Goal: Task Accomplishment & Management: Manage account settings

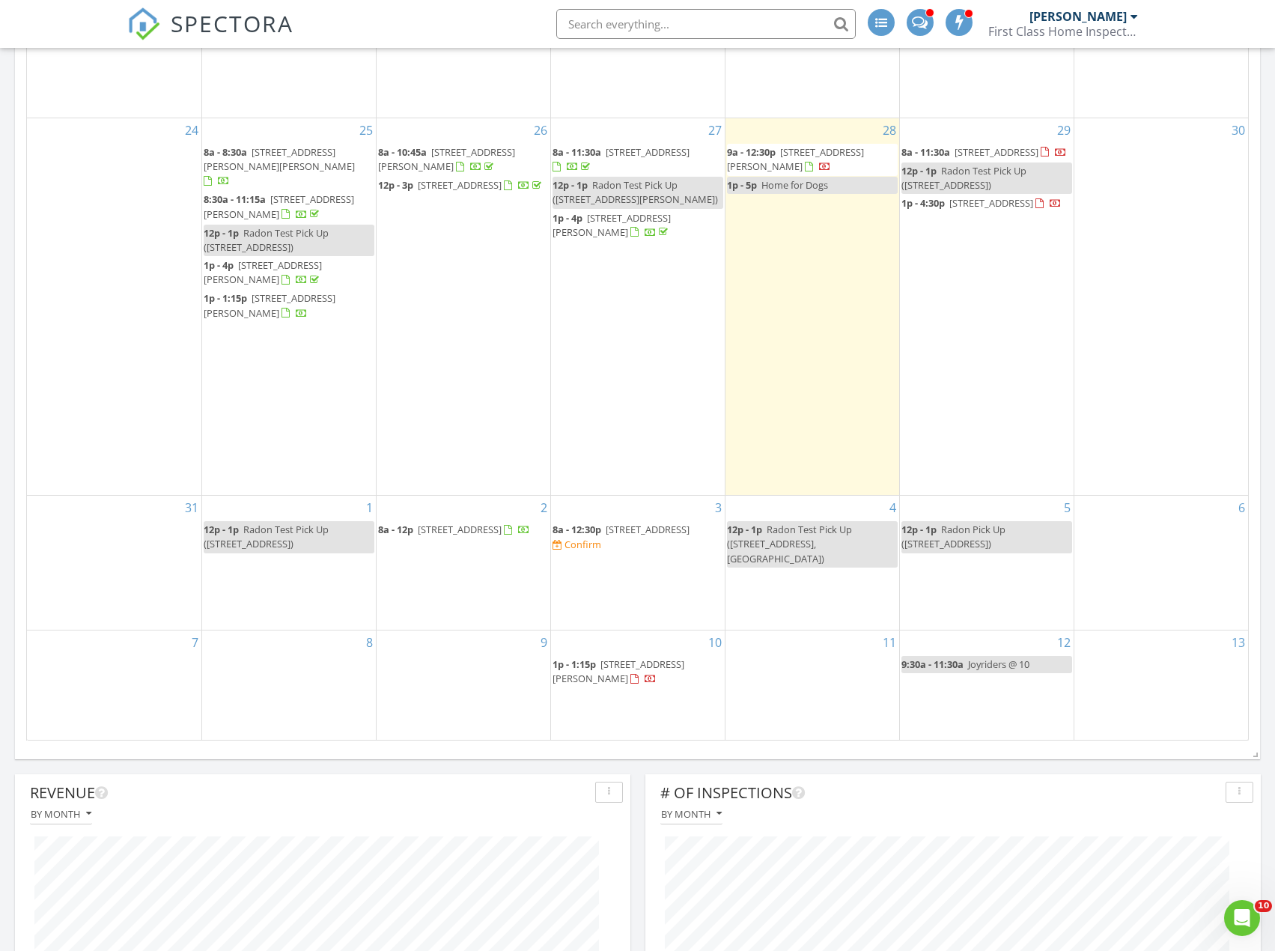
scroll to position [899, 0]
click at [612, 581] on div "3 8a - 12:30p 2143-2145 Keystone Ave, Greensburg 15601 Confirm" at bounding box center [638, 560] width 174 height 134
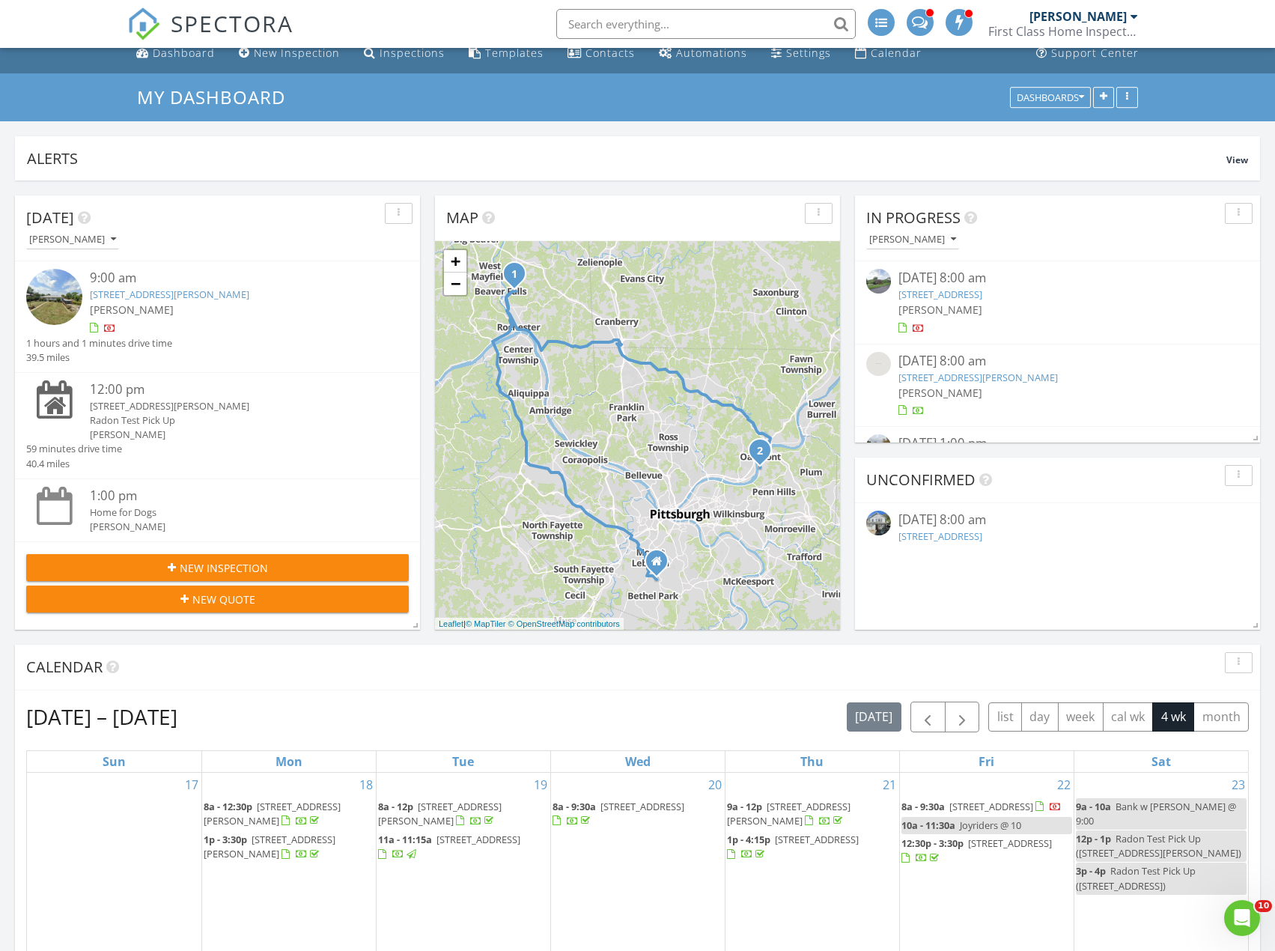
scroll to position [0, 0]
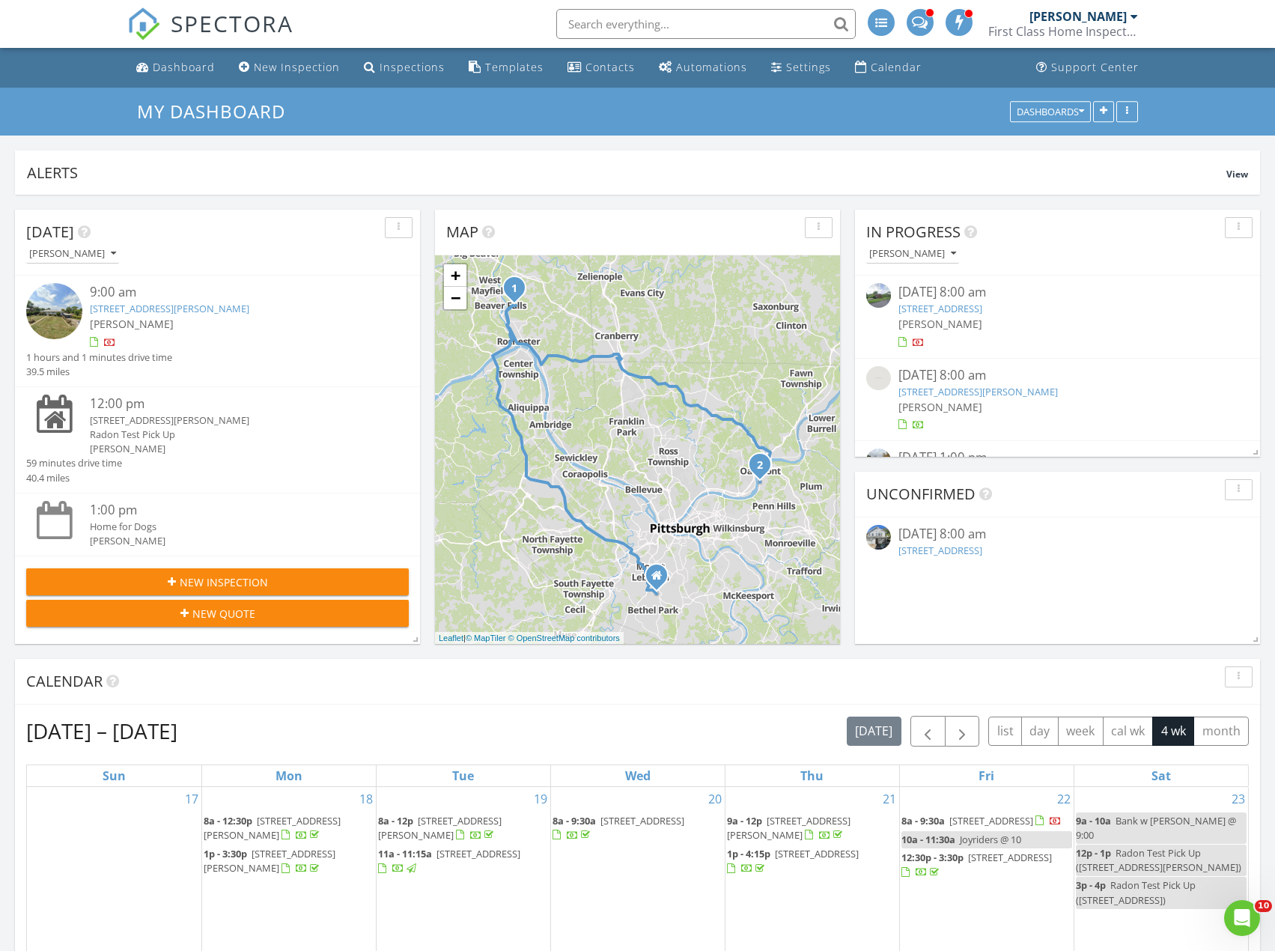
click at [186, 310] on link "108 Dave St, New Brighton, PA 15066" at bounding box center [170, 308] width 160 height 13
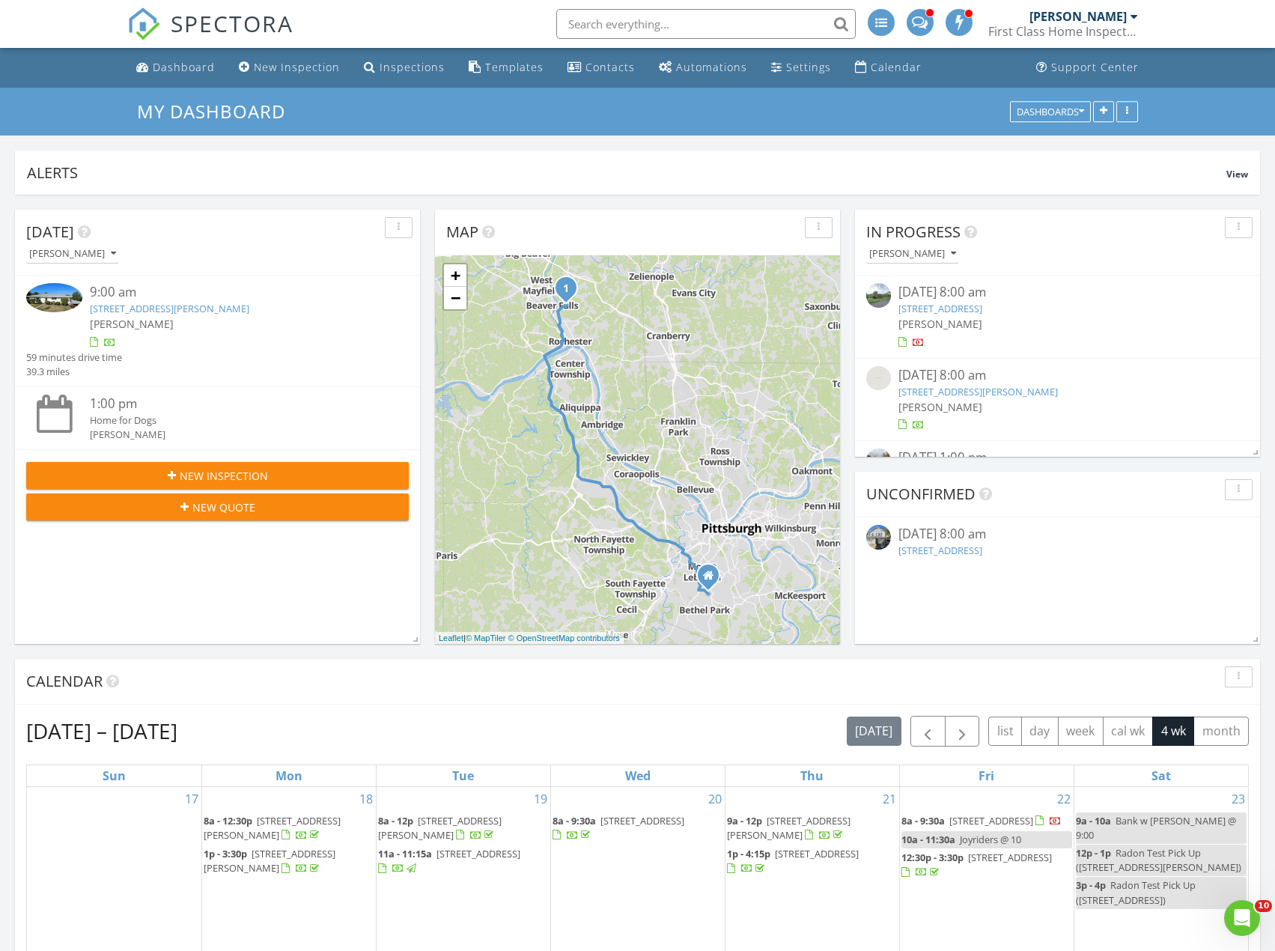
click at [175, 311] on link "108 Dave St, New Brighton, PA 15066" at bounding box center [170, 308] width 160 height 13
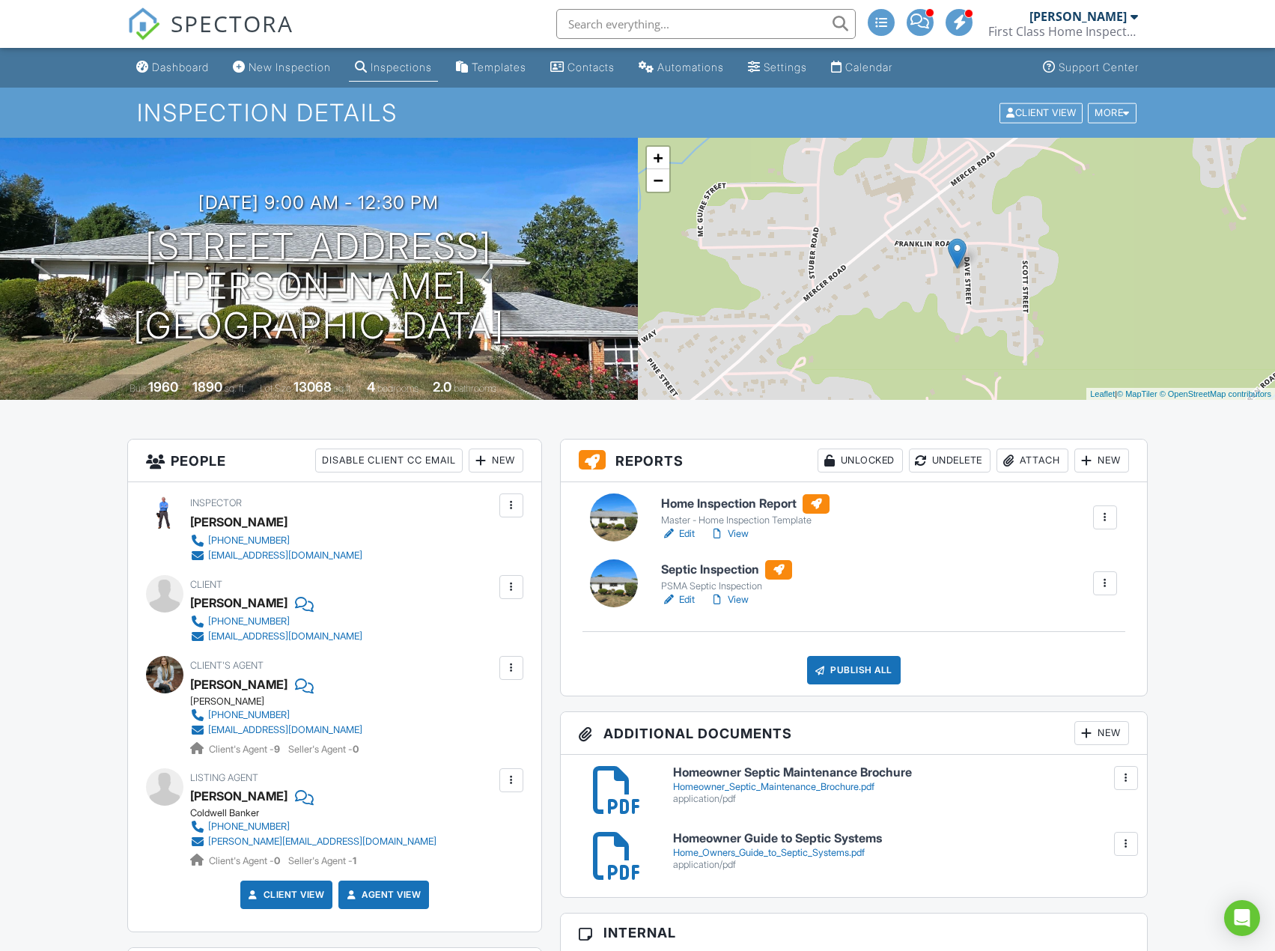
click at [744, 601] on link "View" at bounding box center [729, 599] width 39 height 15
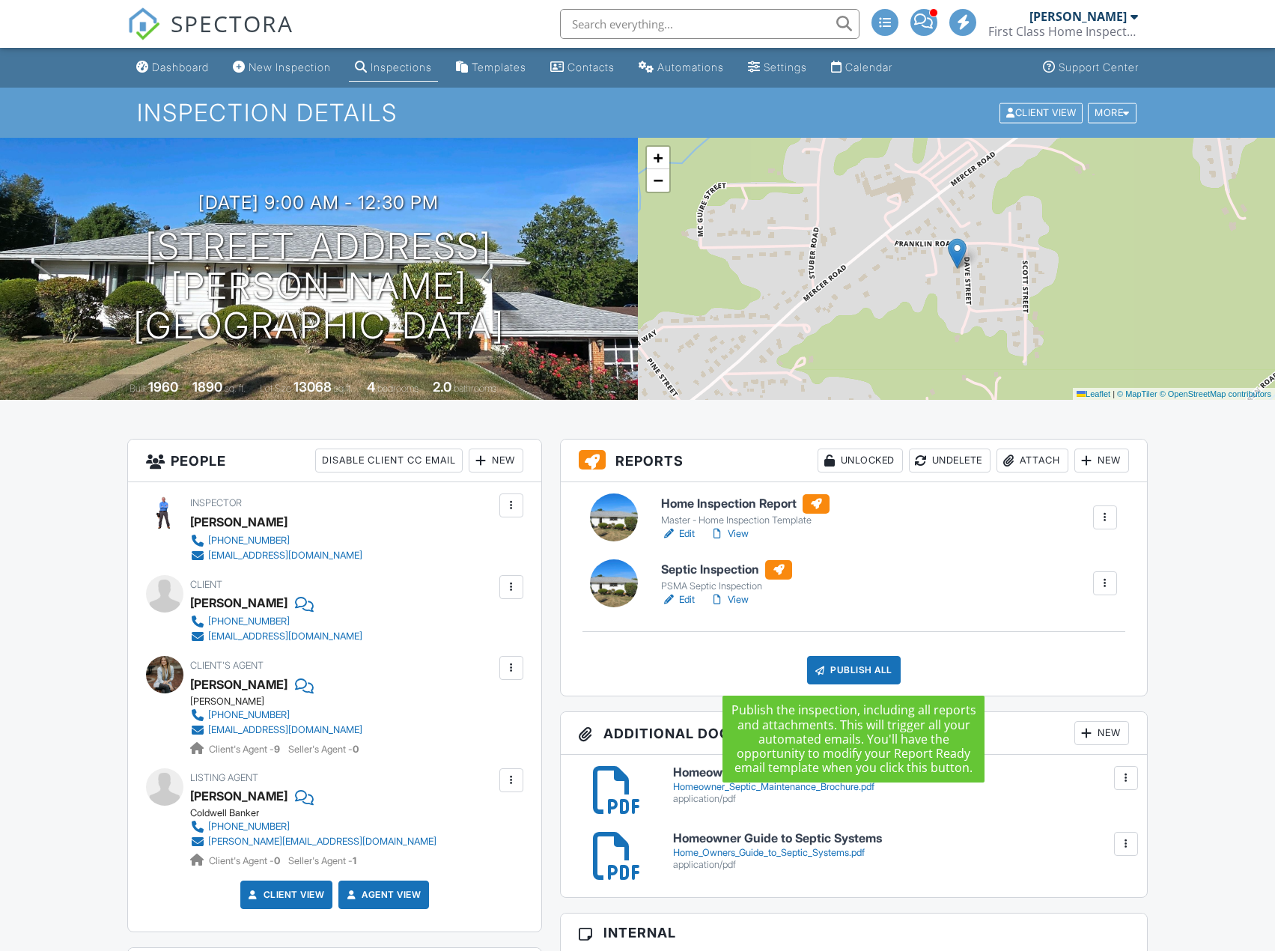
click at [856, 664] on div "Publish All" at bounding box center [854, 670] width 94 height 28
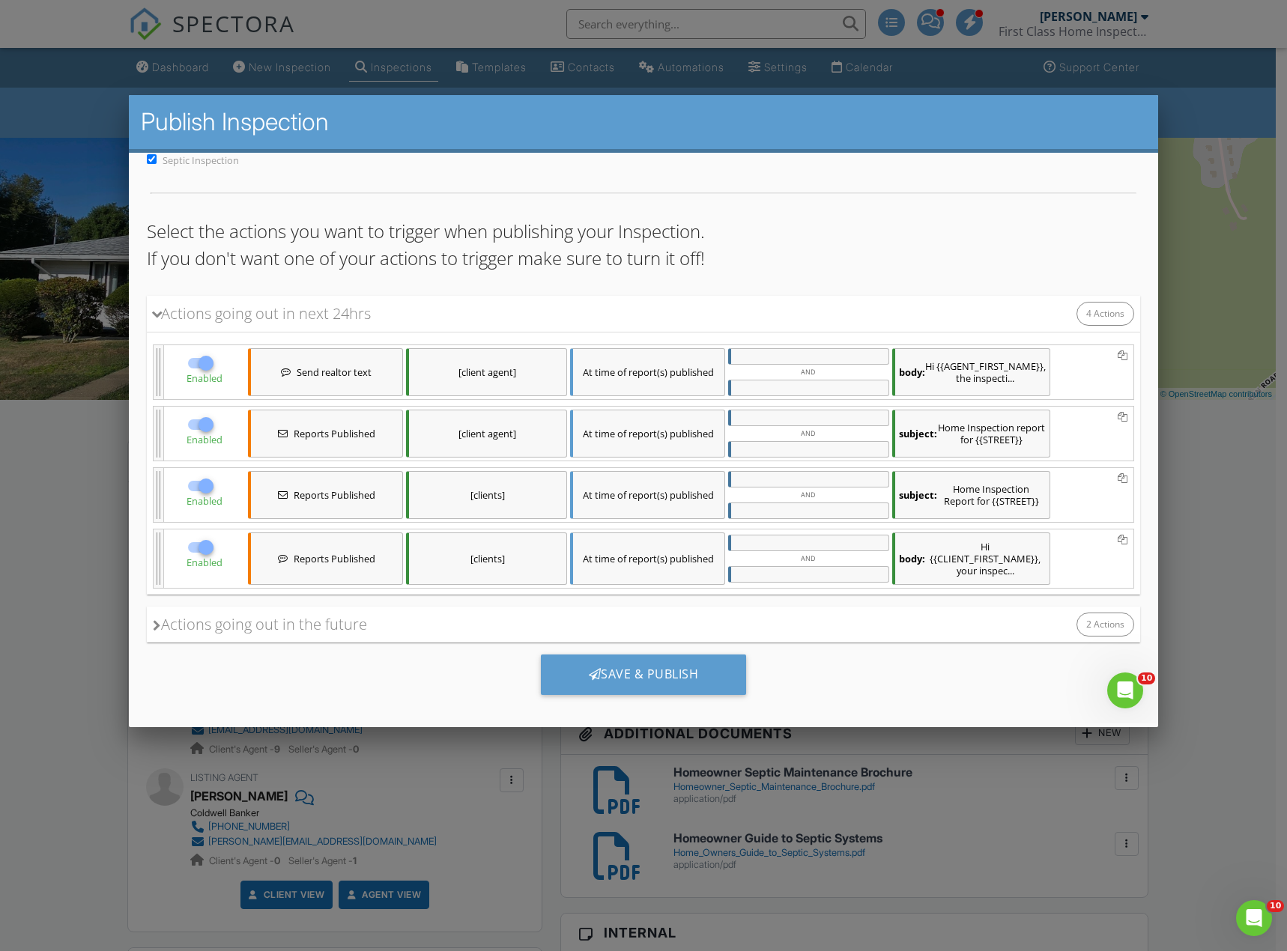
scroll to position [97, 0]
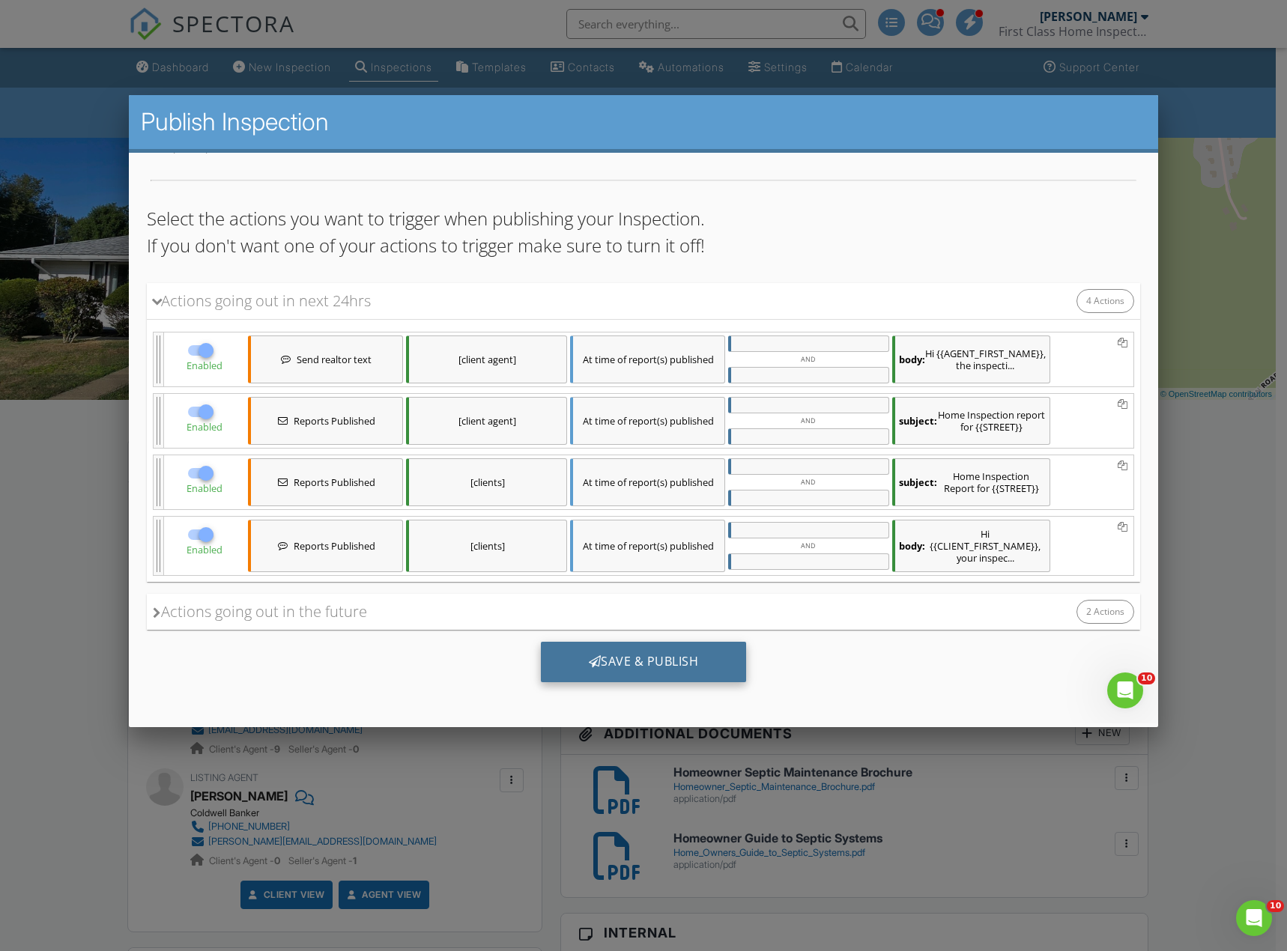
click at [637, 663] on div "Save & Publish" at bounding box center [643, 662] width 206 height 40
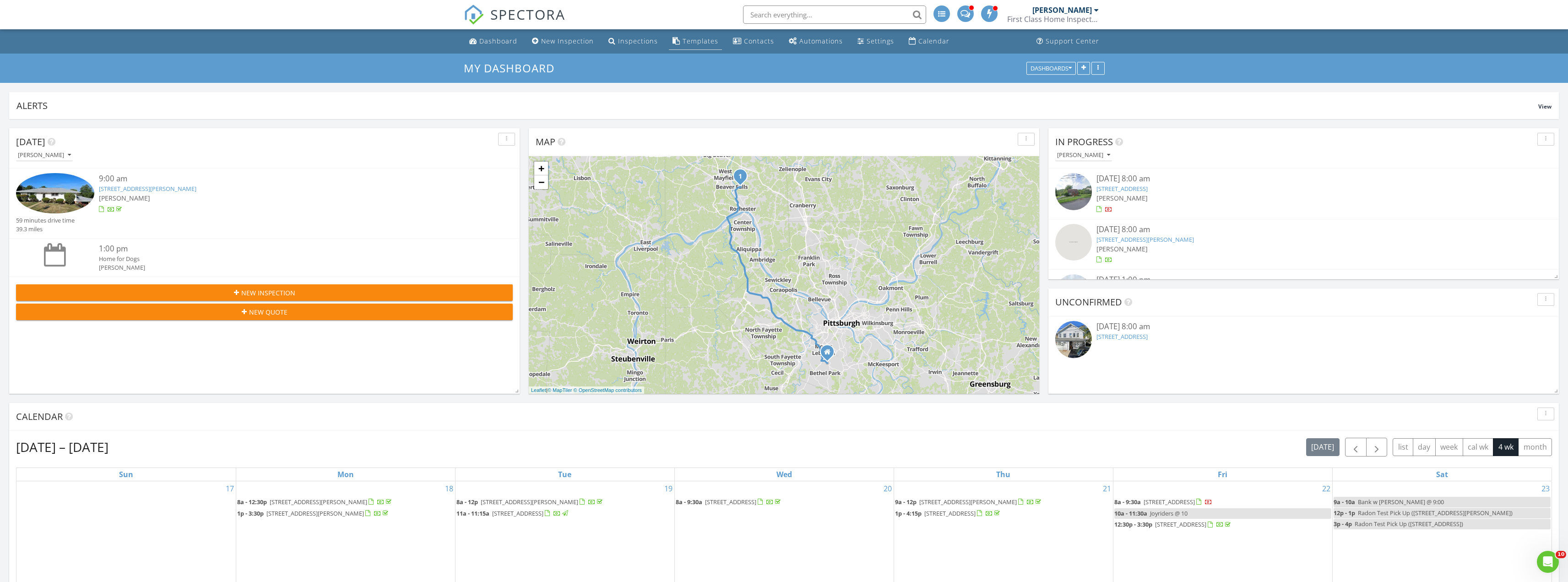
click at [701, 42] on div "Templates" at bounding box center [701, 41] width 35 height 9
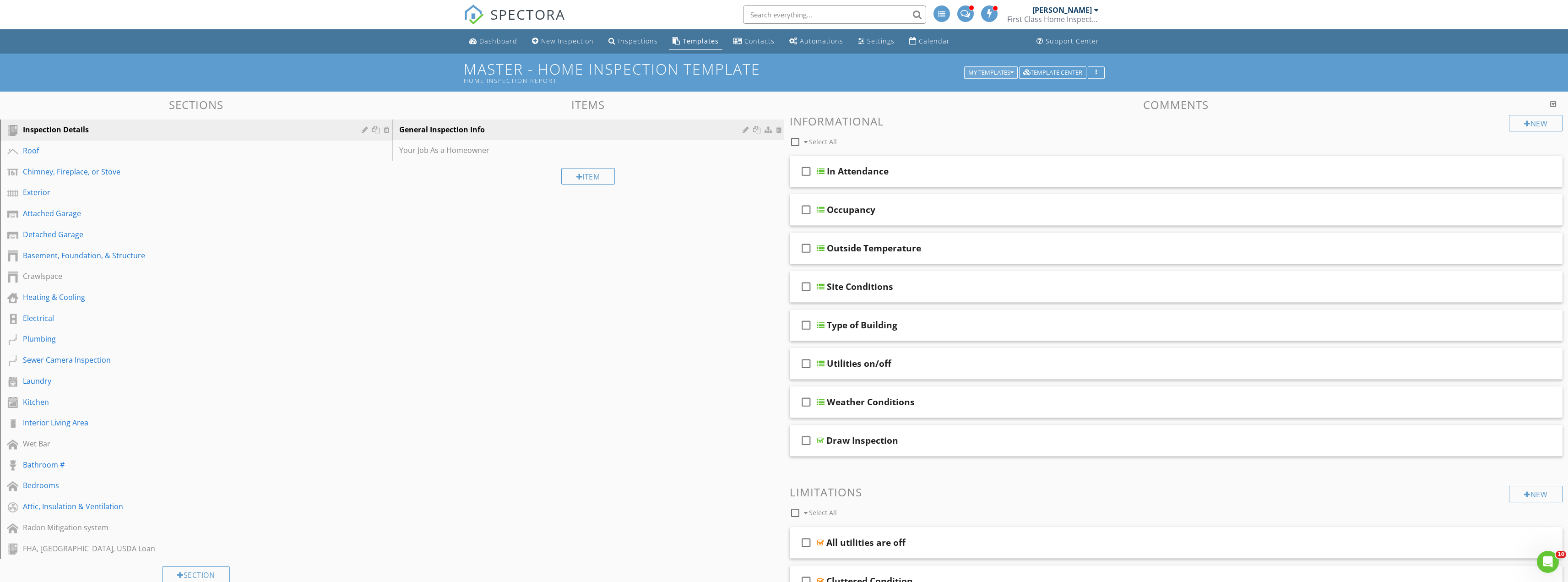
click at [1003, 72] on div "My Templates" at bounding box center [991, 73] width 45 height 6
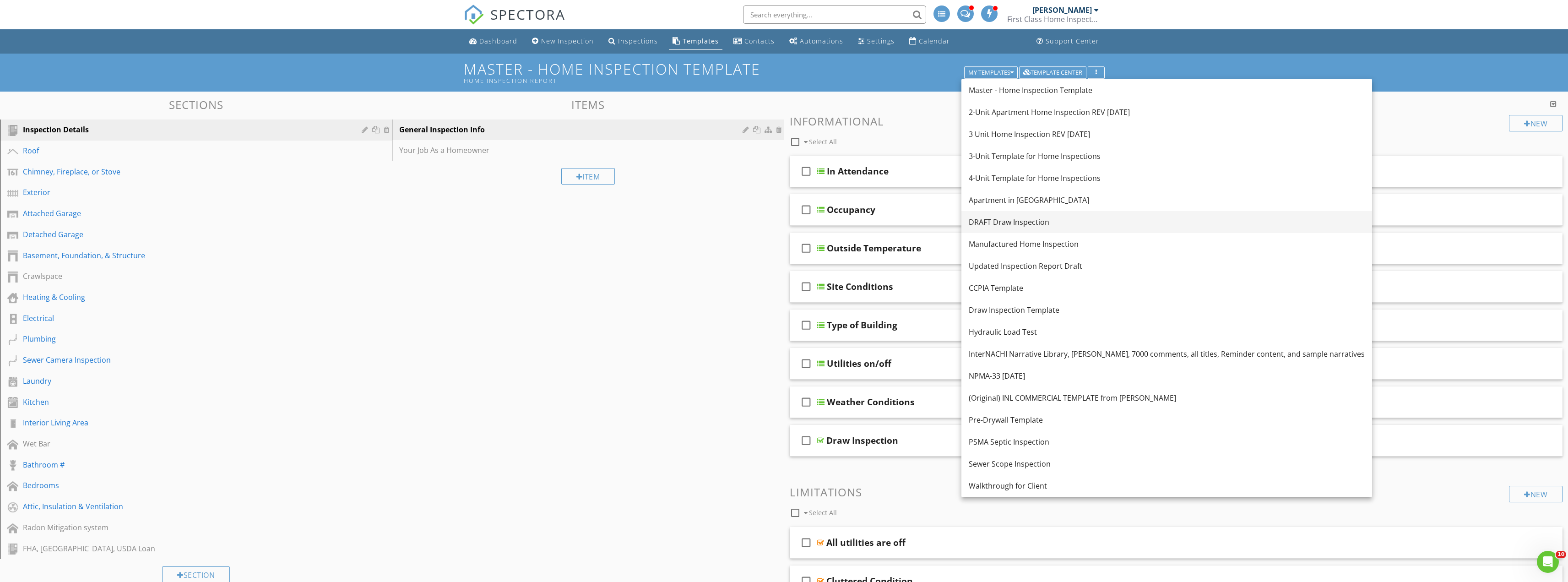
click at [1001, 223] on div "DRAFT Draw Inspection" at bounding box center [1167, 222] width 396 height 11
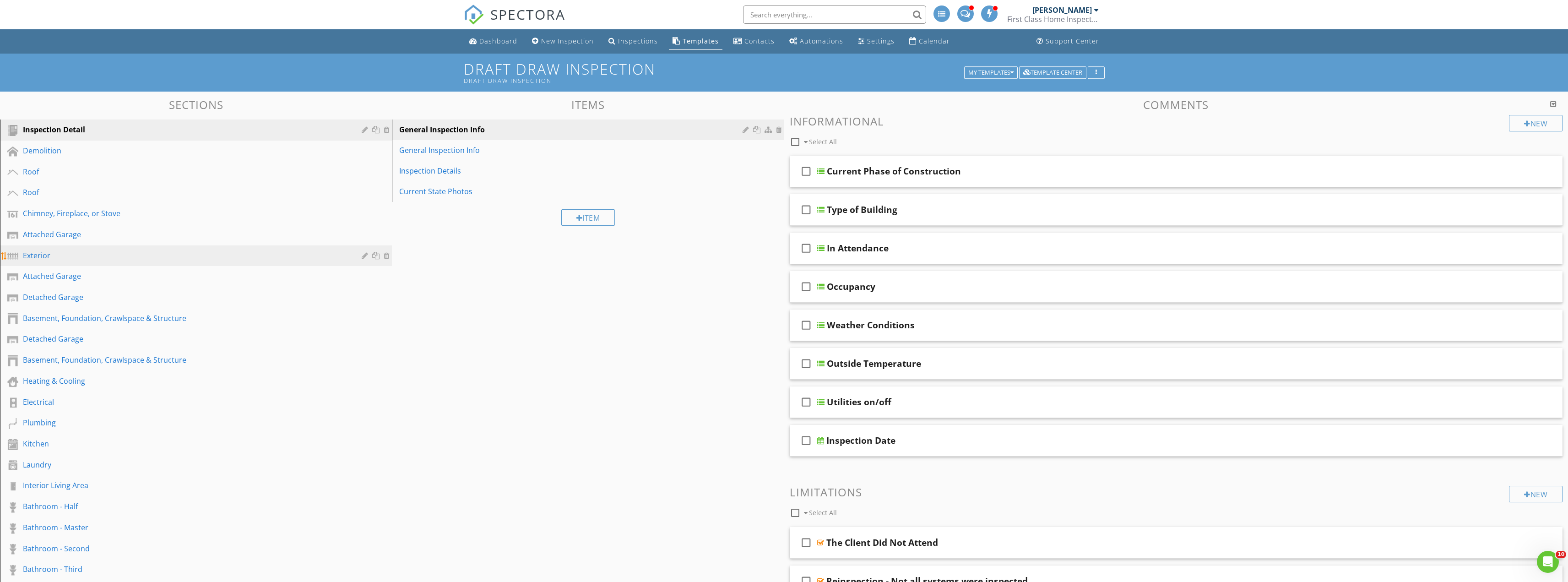
click at [82, 251] on div "Exterior" at bounding box center [185, 256] width 325 height 11
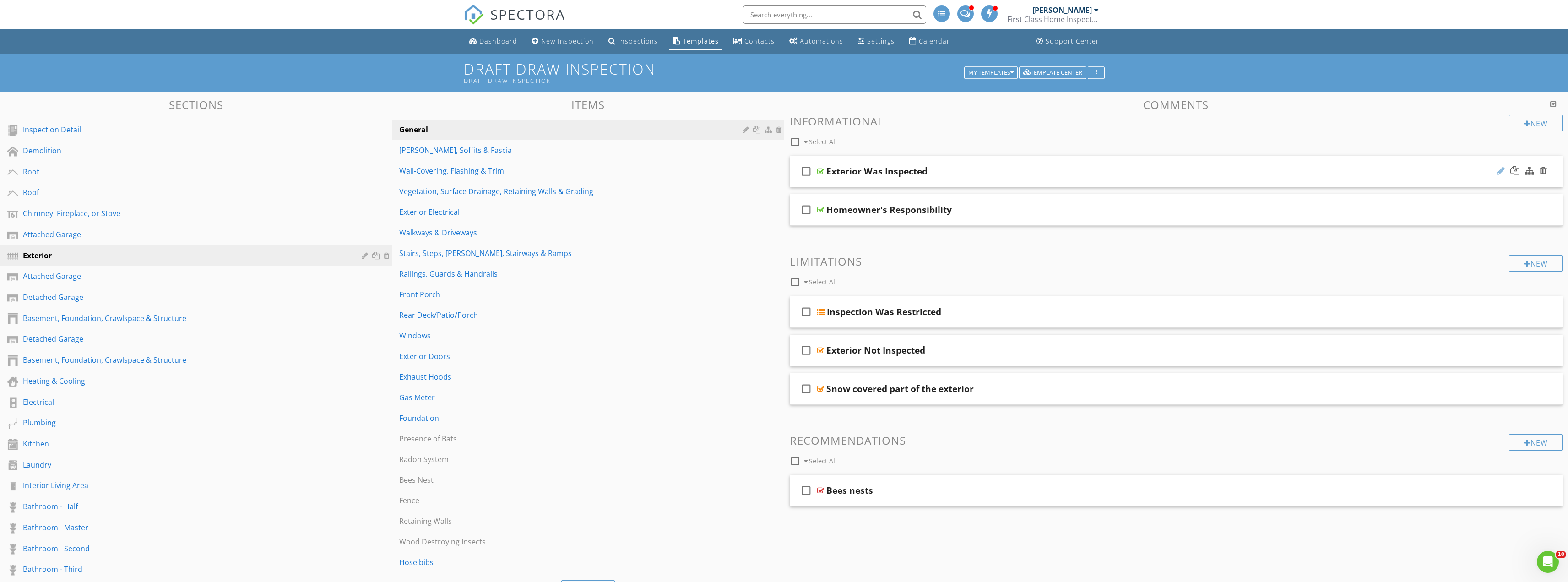
click at [1499, 171] on div at bounding box center [1501, 171] width 8 height 9
click at [1458, 163] on div "check_box_outline_blank Exterior Was Inspected" at bounding box center [1176, 172] width 773 height 32
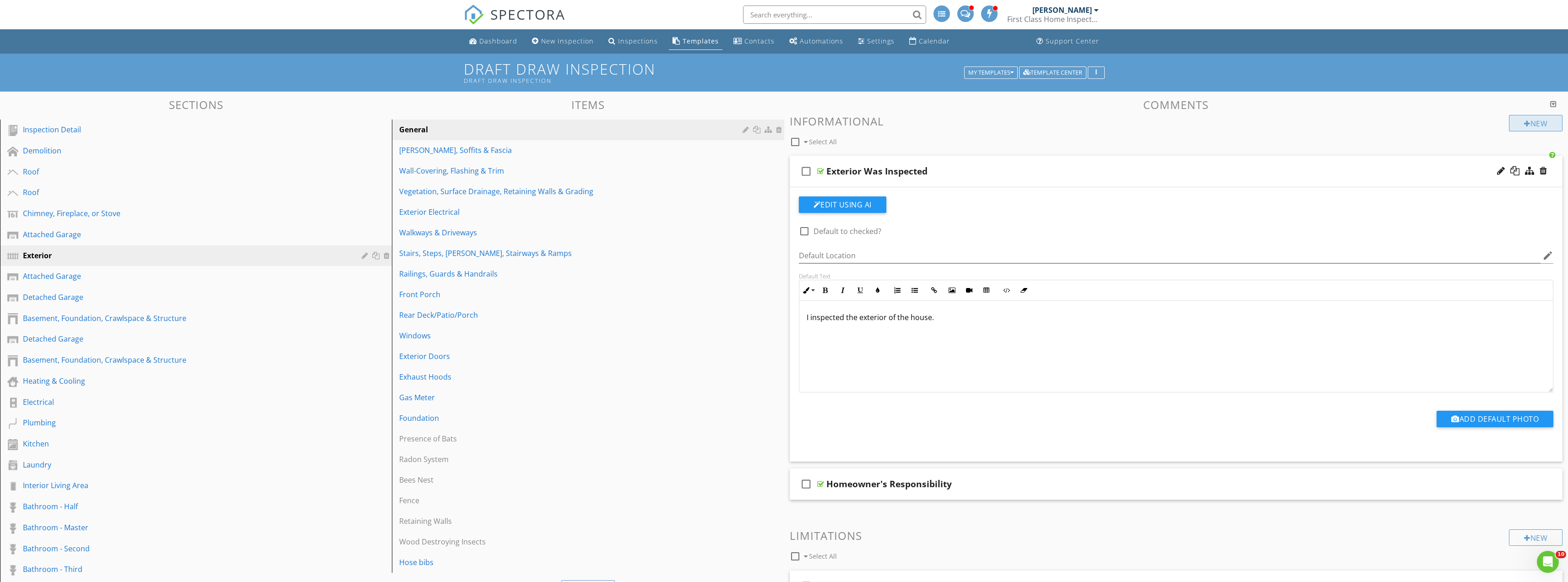
click at [1545, 123] on div "New" at bounding box center [1536, 123] width 54 height 17
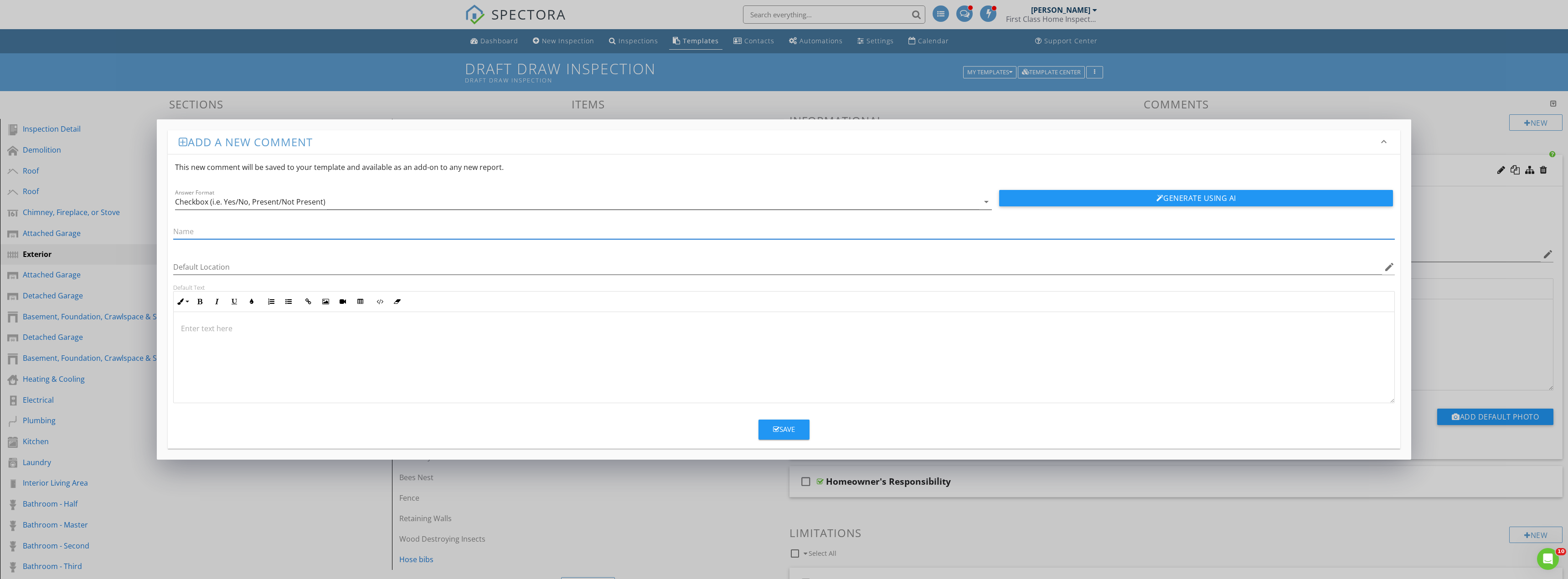
click at [268, 202] on div "Checkbox (i.e. Yes/No, Present/Not Present)" at bounding box center [250, 201] width 150 height 8
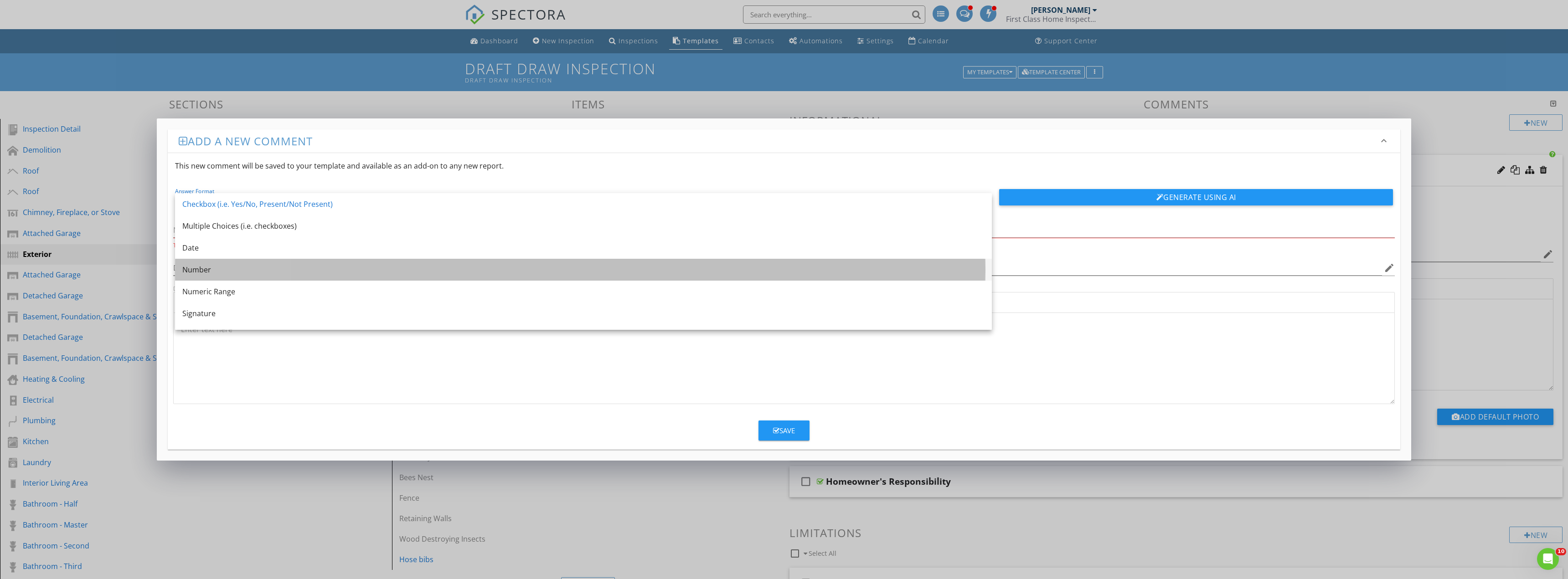
click at [237, 266] on div "Number" at bounding box center [584, 269] width 802 height 11
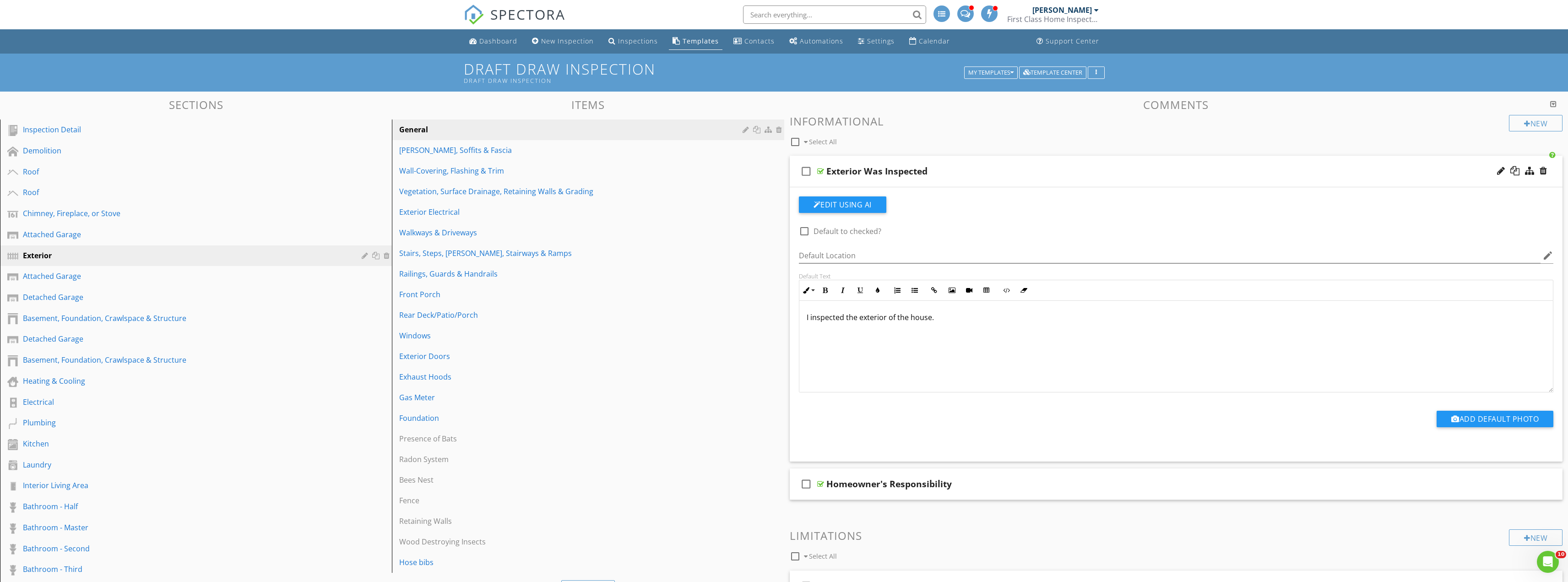
click at [1457, 105] on div at bounding box center [784, 291] width 1568 height 582
click at [1537, 125] on div "New" at bounding box center [1536, 123] width 54 height 17
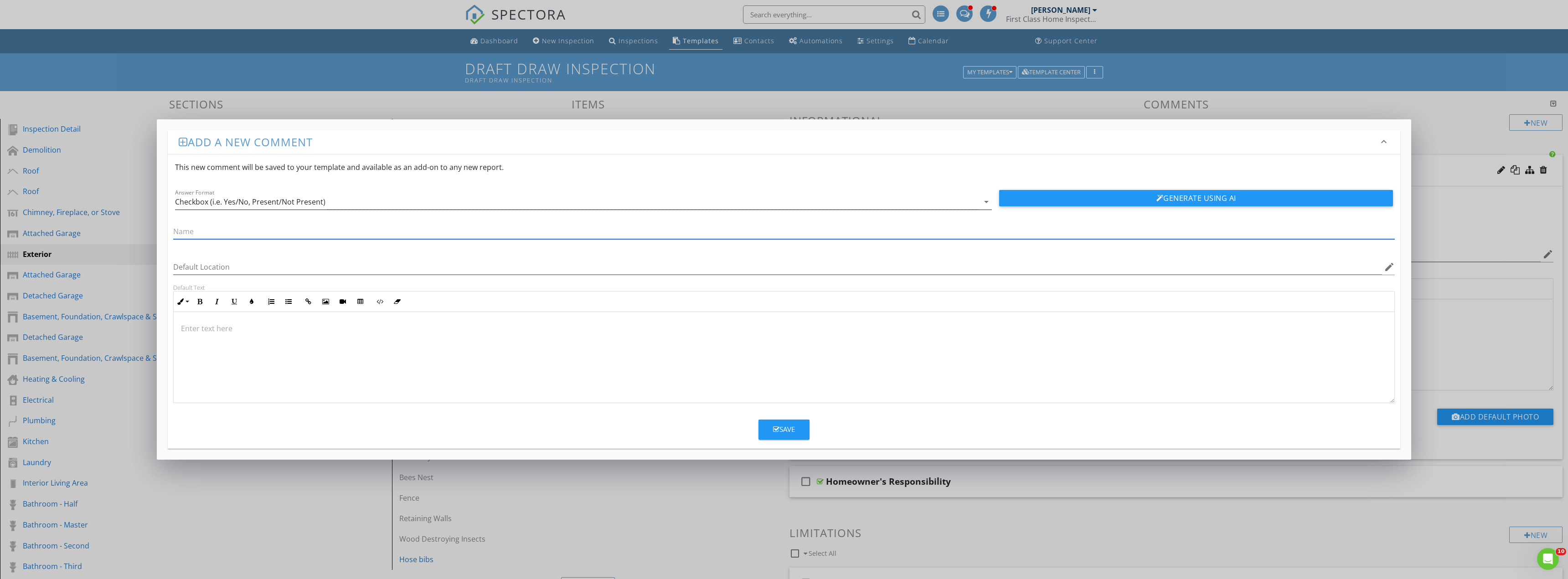
click at [226, 201] on div "Checkbox (i.e. Yes/No, Present/Not Present)" at bounding box center [250, 201] width 150 height 8
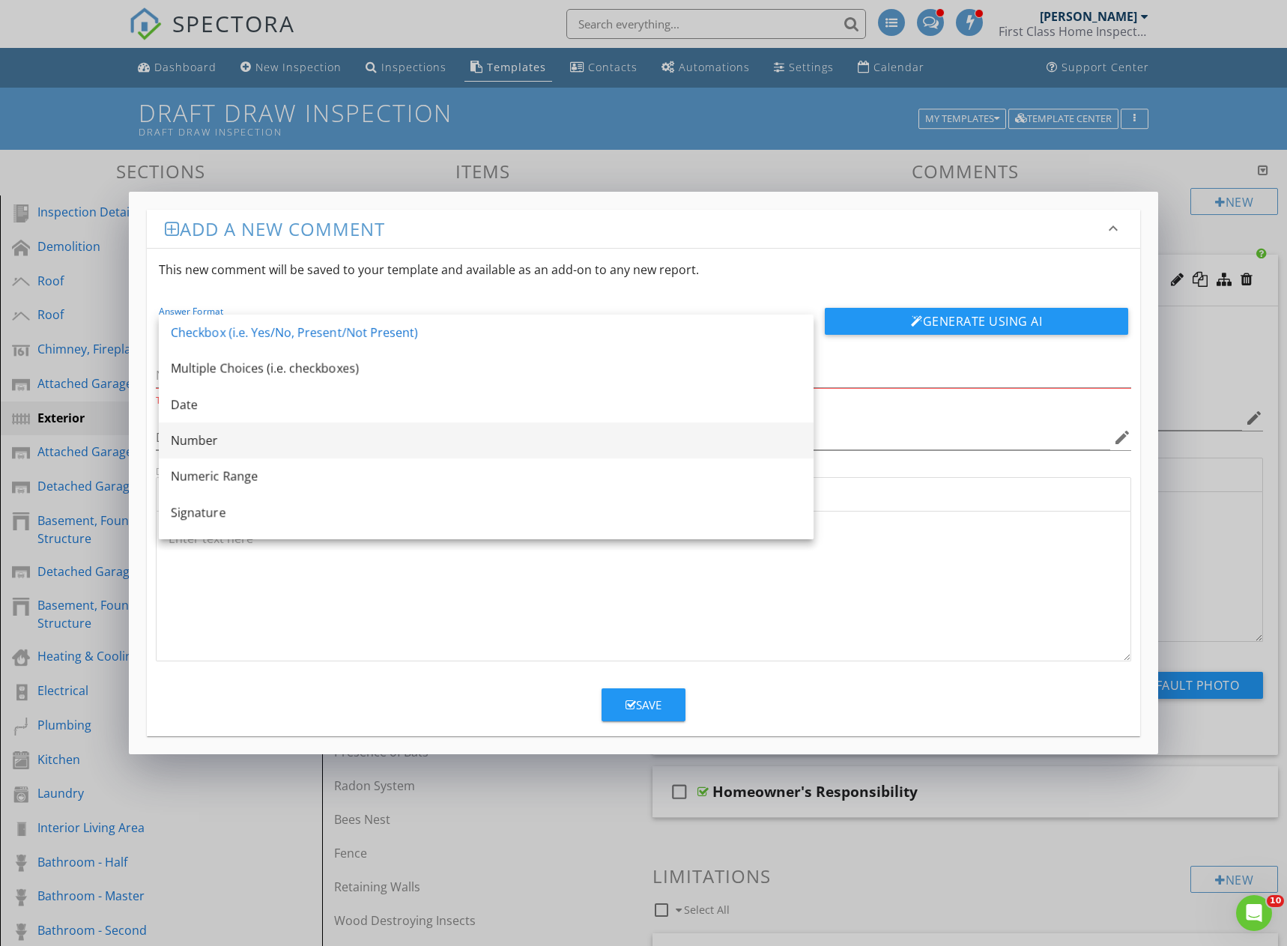
click at [332, 457] on div "Number" at bounding box center [486, 440] width 631 height 36
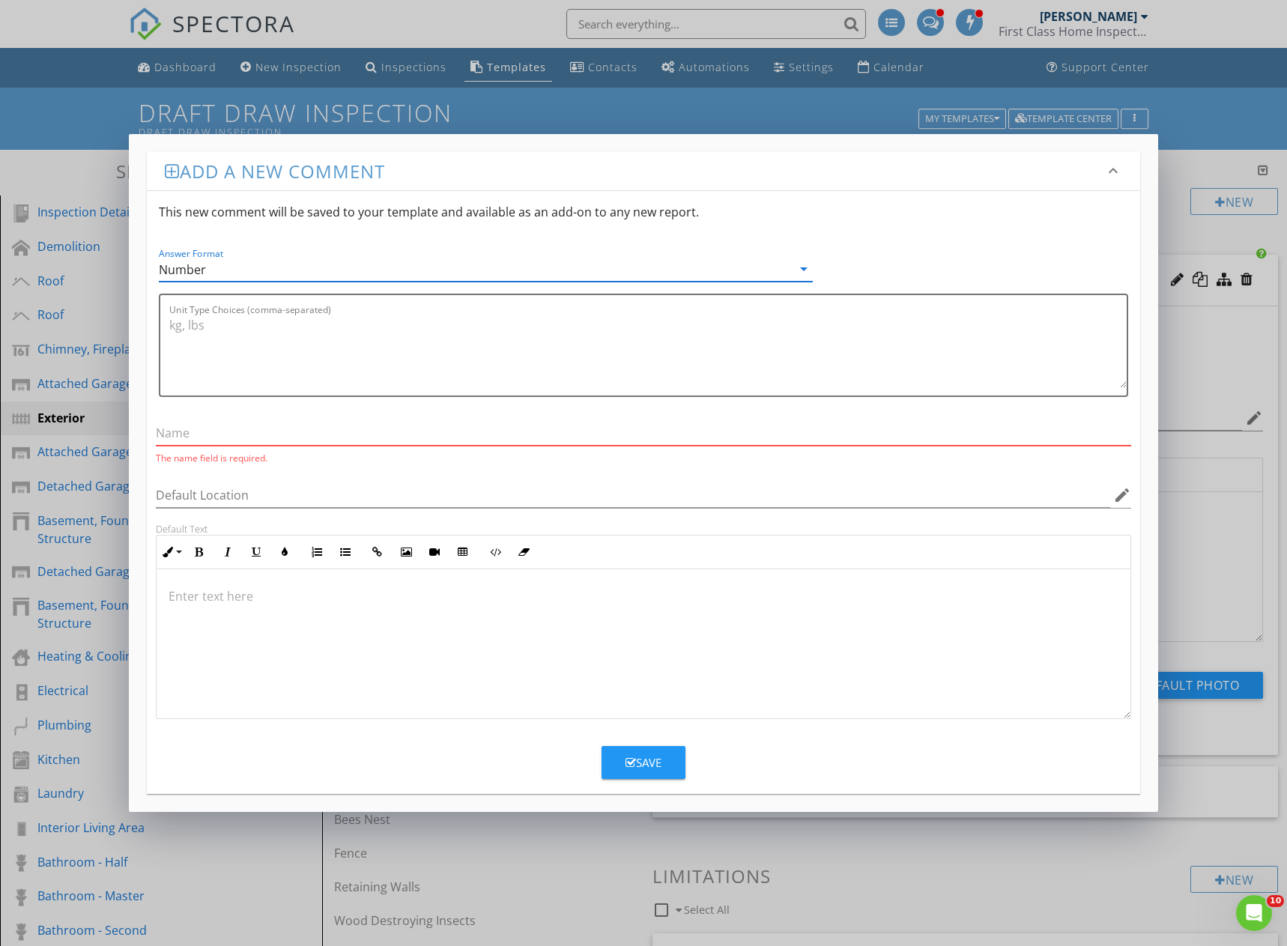
click at [238, 430] on input "text" at bounding box center [643, 433] width 975 height 25
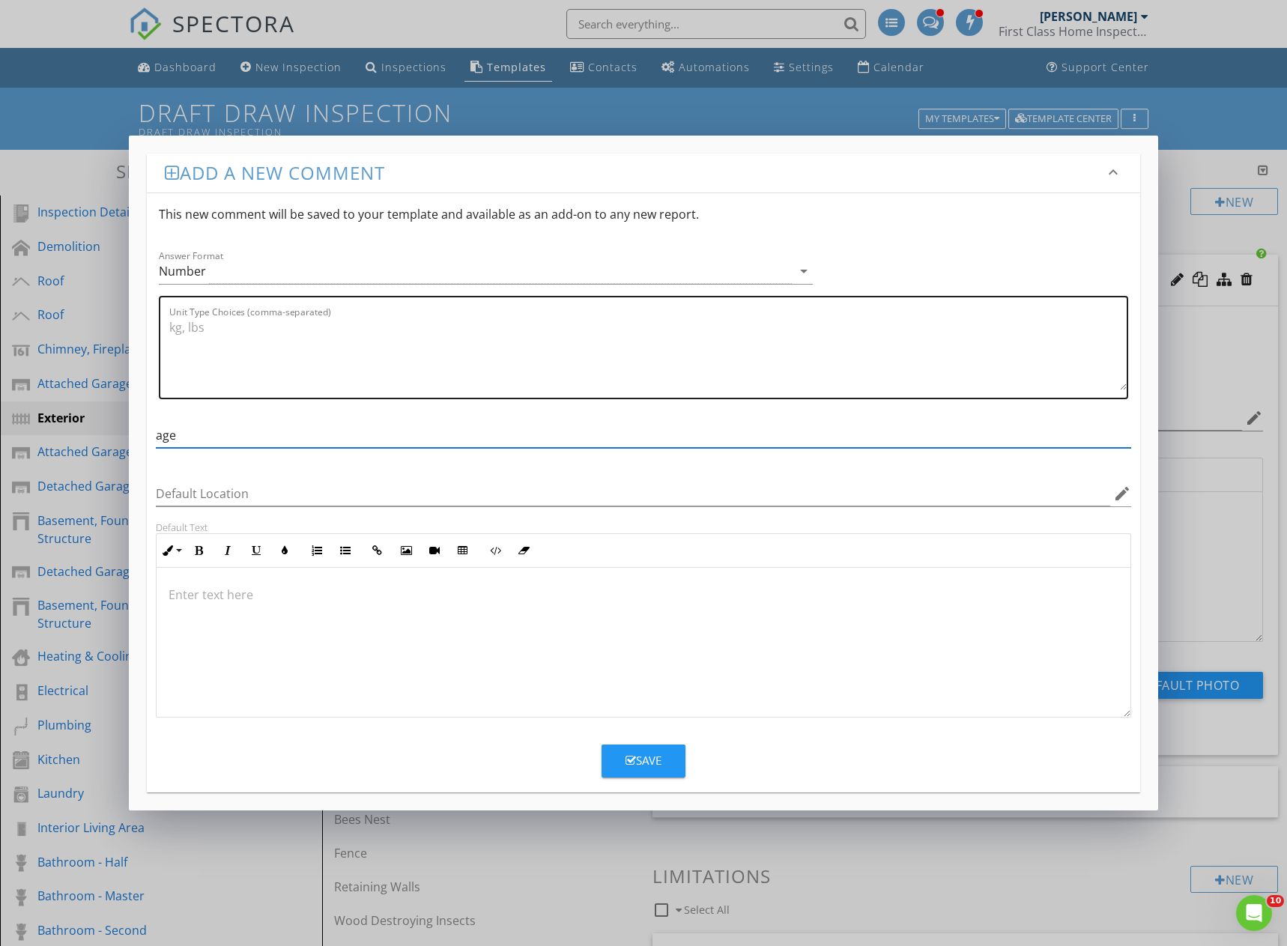
type input "age"
click at [230, 344] on textarea "Unit Type Choices (comma-separated)" at bounding box center [647, 352] width 957 height 75
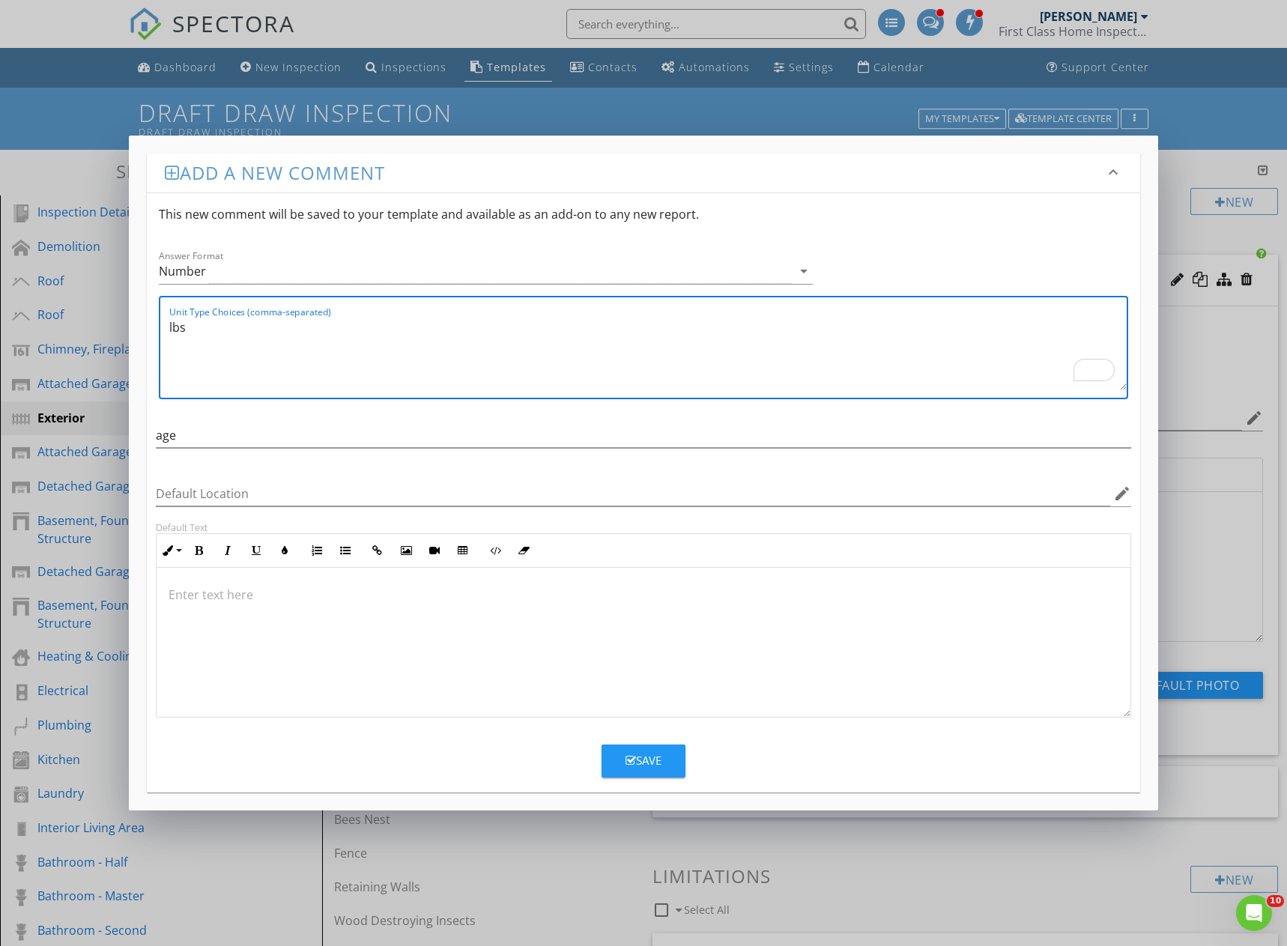
drag, startPoint x: 231, startPoint y: 266, endPoint x: 211, endPoint y: 267, distance: 19.5
type textarea "lbs"
click at [228, 266] on div "Number" at bounding box center [476, 271] width 634 height 25
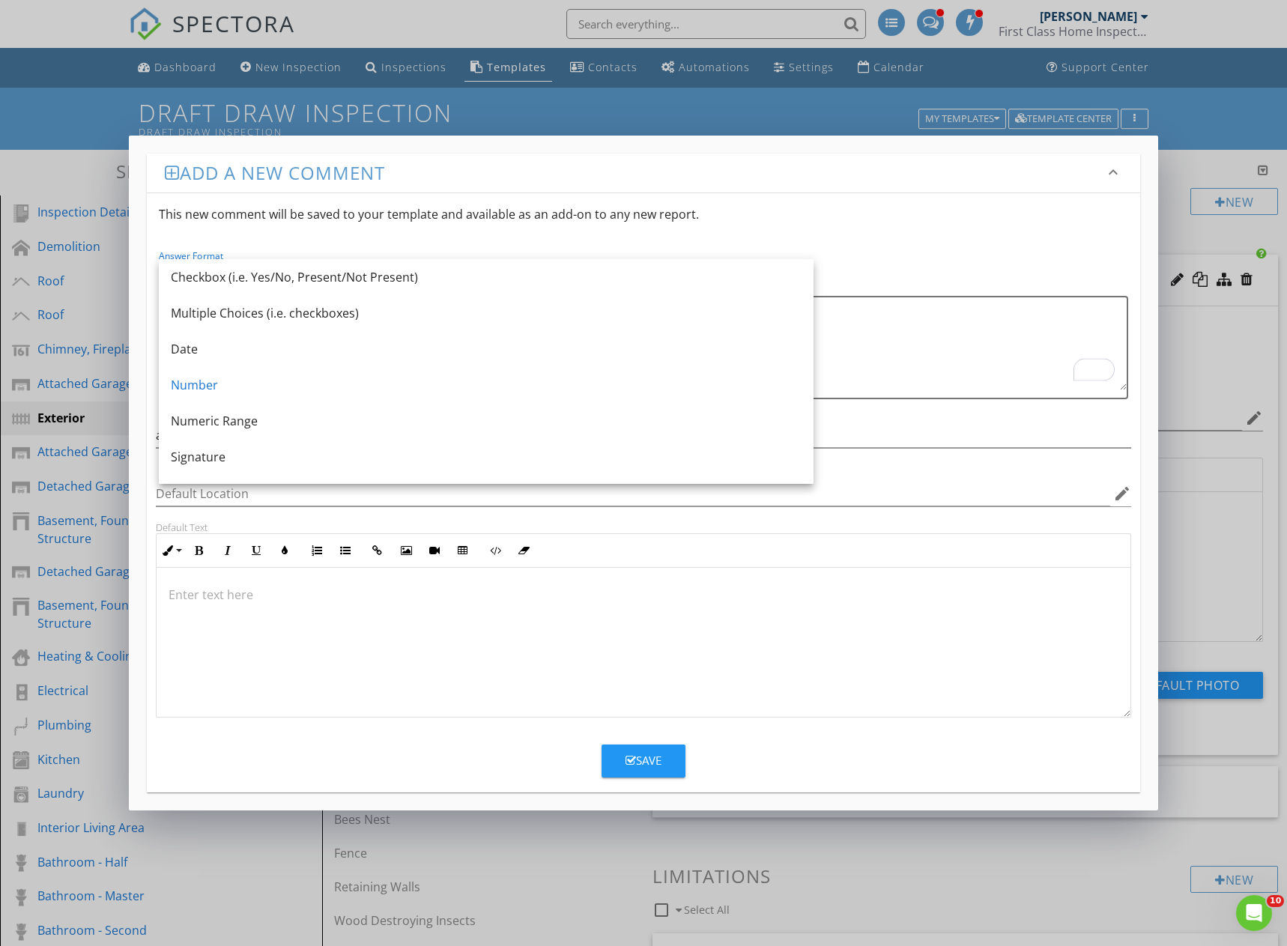
click at [326, 601] on p at bounding box center [643, 595] width 950 height 18
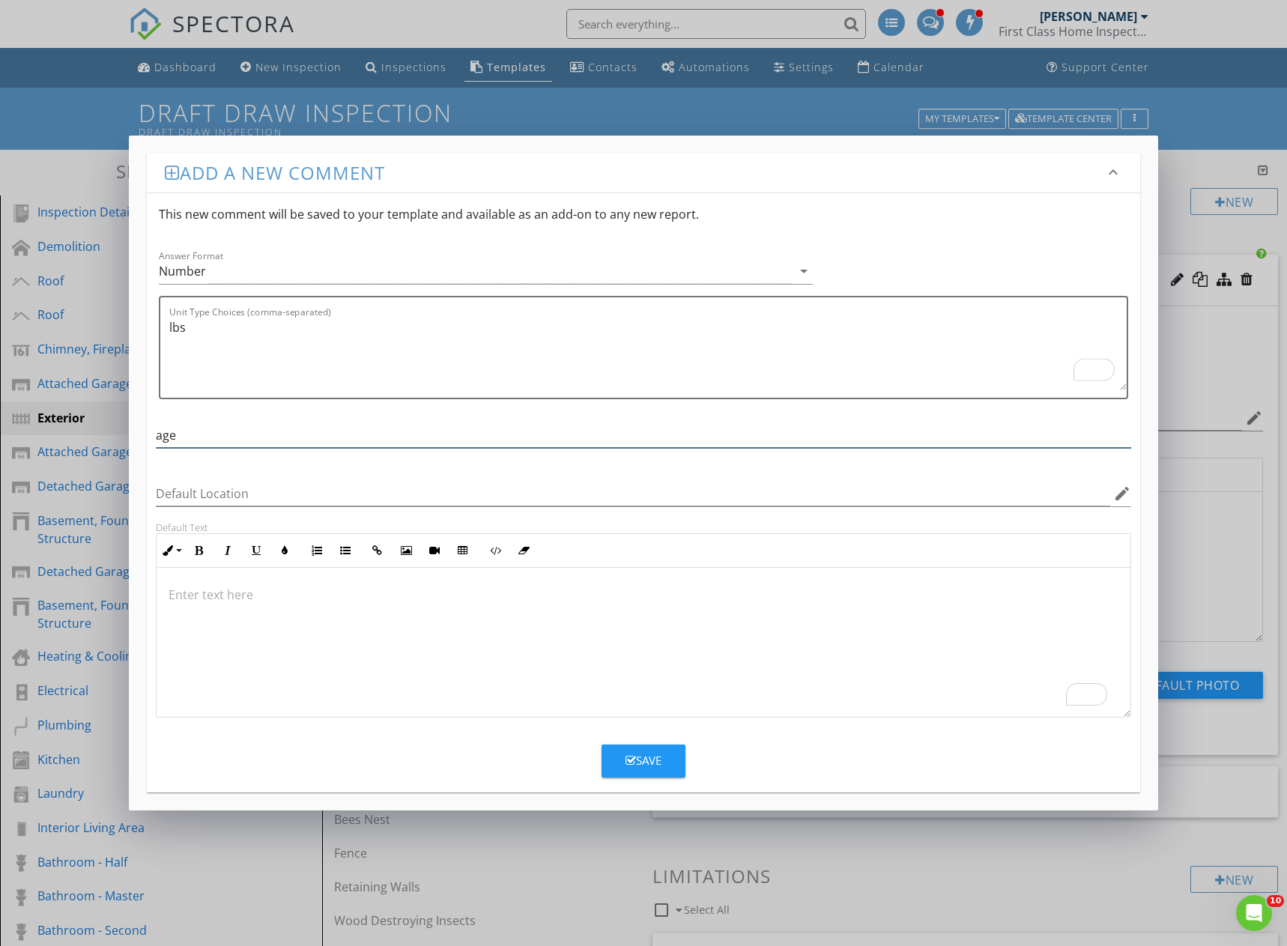
click at [165, 434] on input "age" at bounding box center [643, 435] width 975 height 25
type input "TEST"
click at [645, 763] on div "Save" at bounding box center [643, 760] width 36 height 17
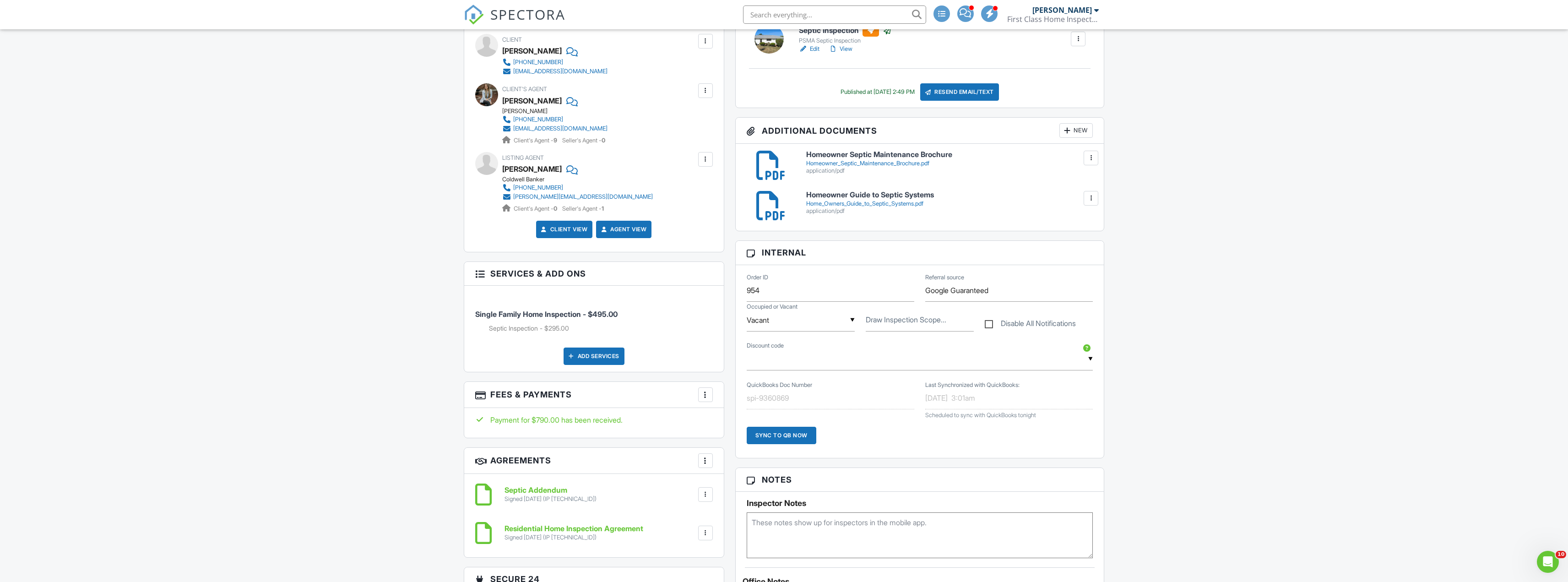
scroll to position [366, 0]
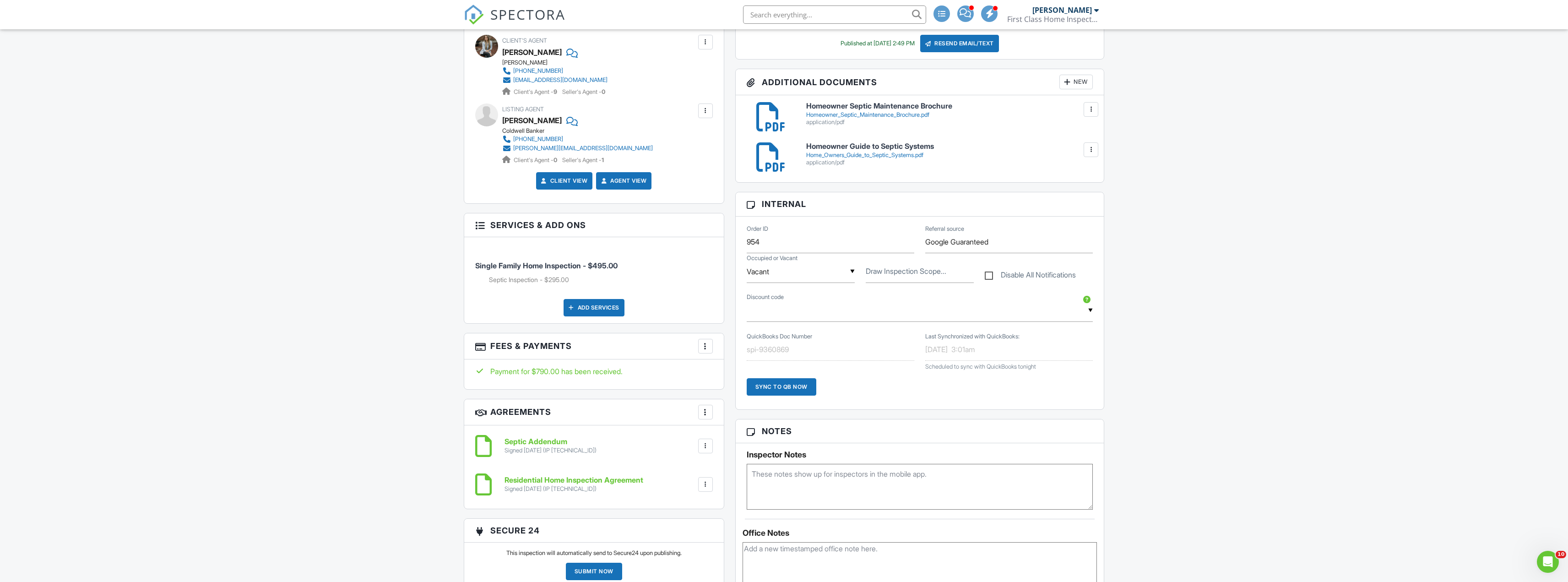
click at [701, 345] on div at bounding box center [705, 346] width 9 height 9
click at [753, 417] on li "View Invoice" at bounding box center [751, 419] width 96 height 23
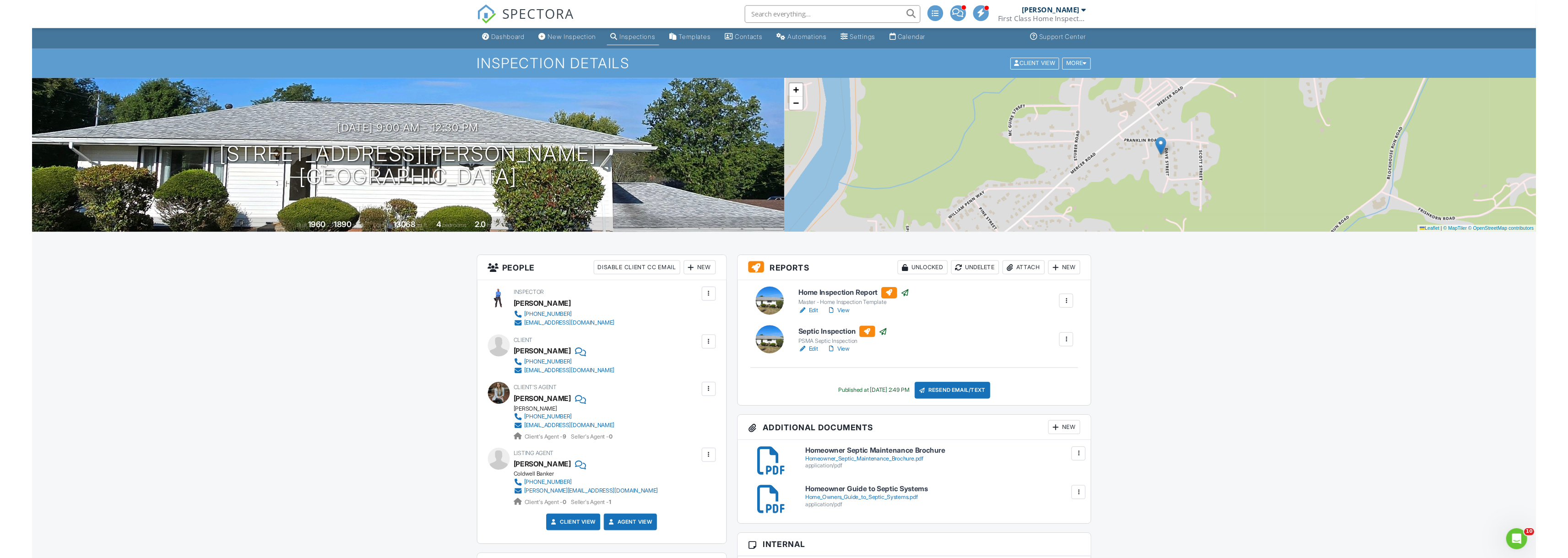
scroll to position [0, 0]
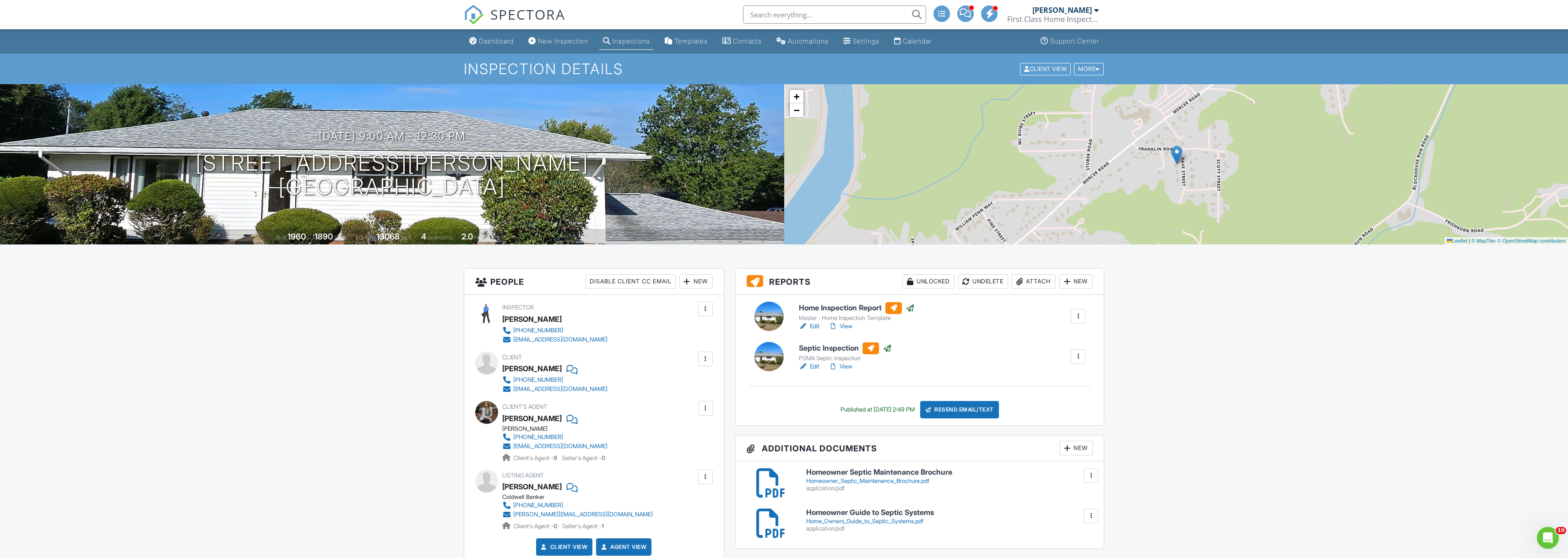
click at [630, 281] on div "Disable Client CC Email" at bounding box center [631, 282] width 90 height 15
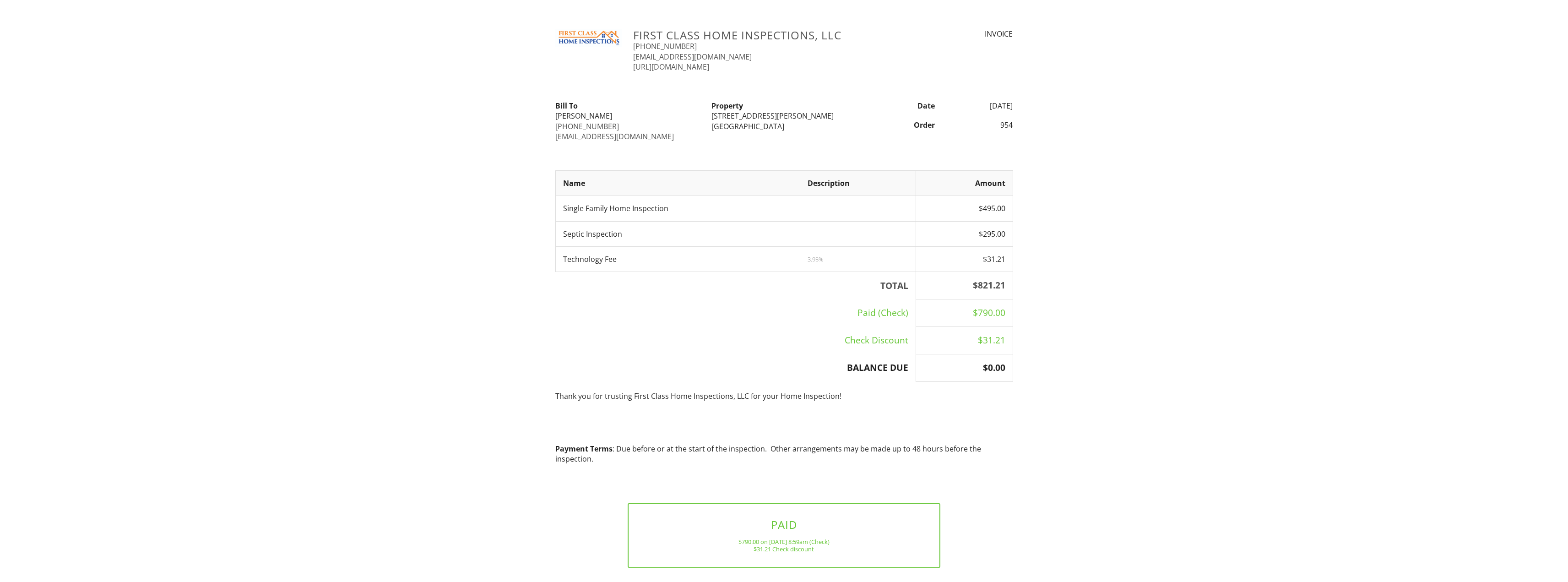
click at [1007, 123] on div "954" at bounding box center [979, 125] width 78 height 10
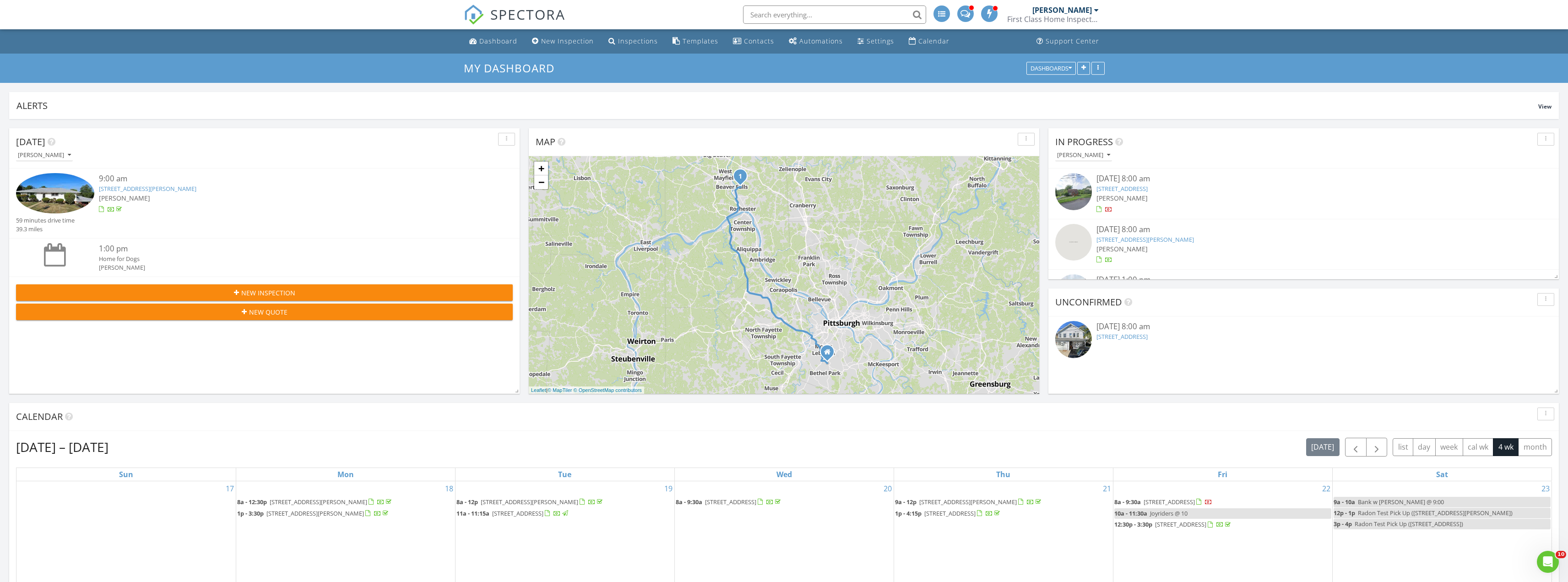
scroll to position [457624, 456998]
click at [810, 12] on input "text" at bounding box center [834, 15] width 183 height 18
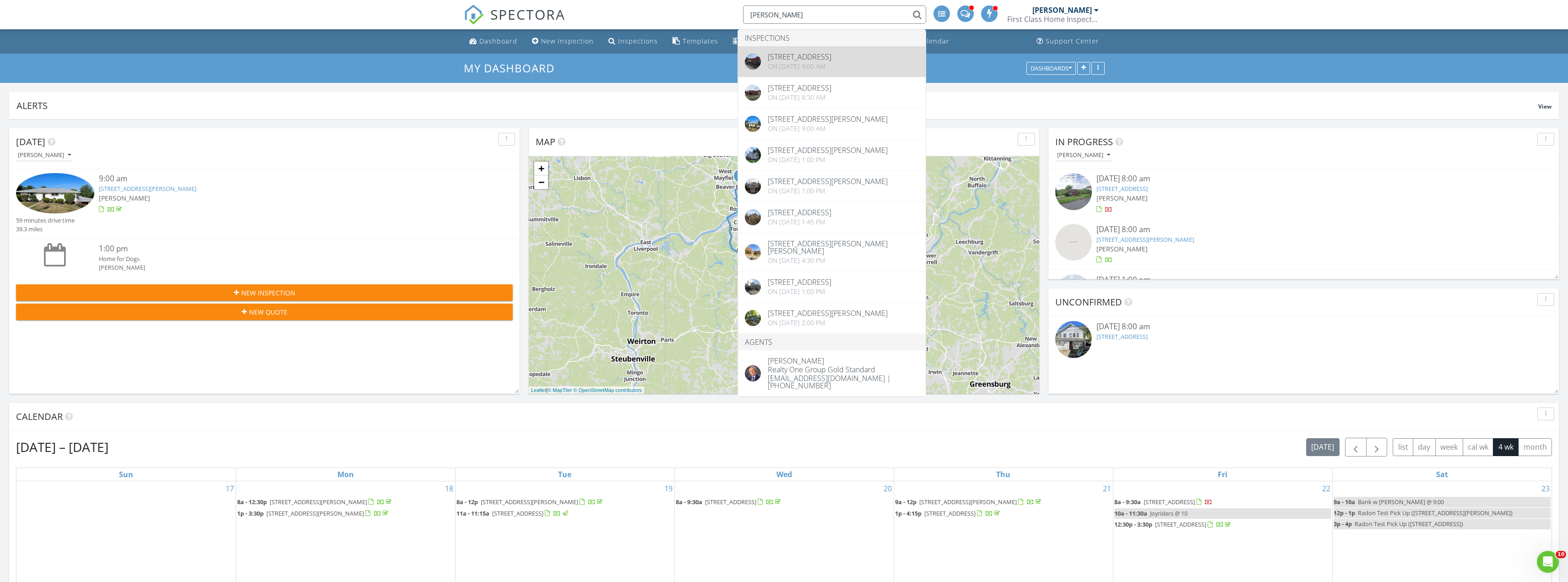
type input "dave st"
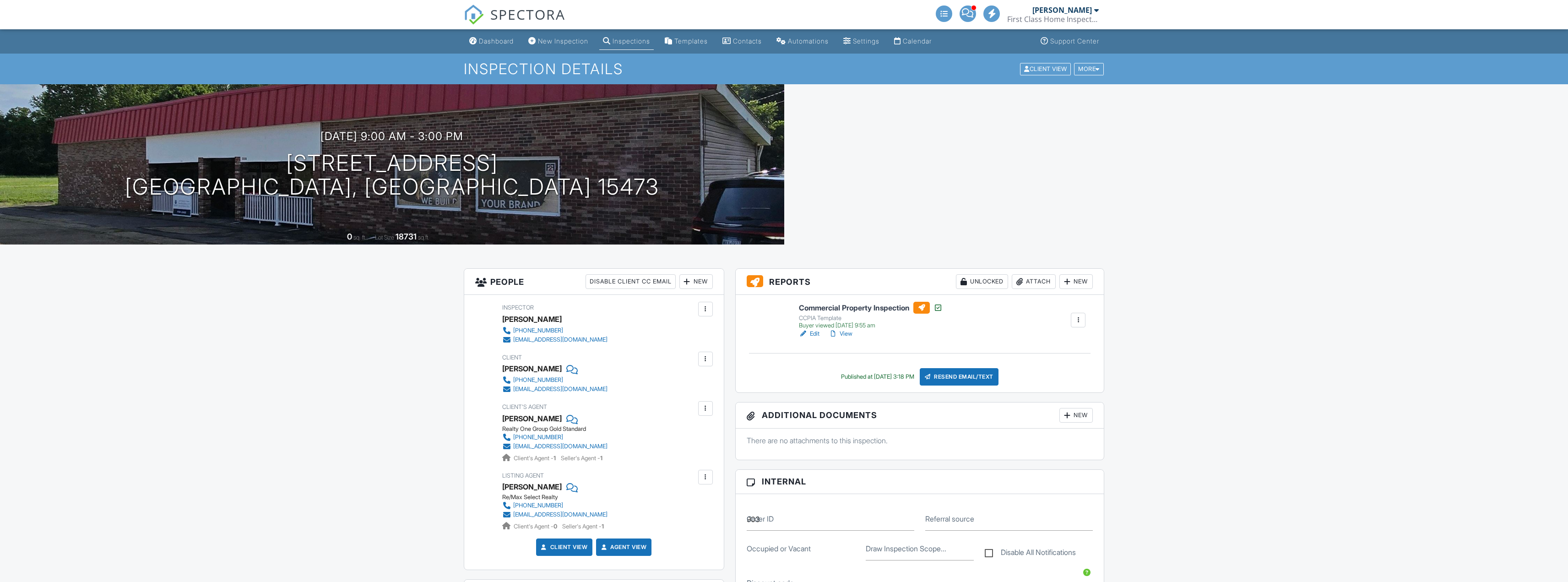
scroll to position [458, 0]
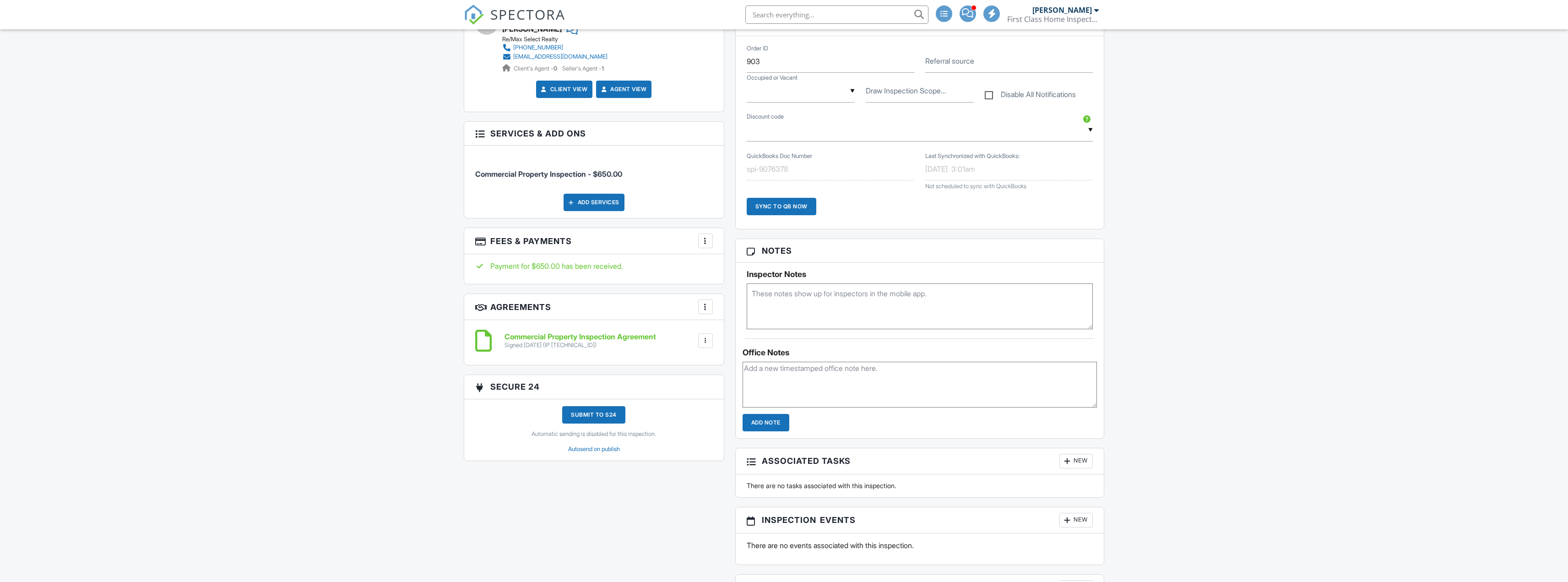
click at [708, 240] on div at bounding box center [705, 240] width 9 height 9
click at [737, 315] on li "View Invoice" at bounding box center [751, 314] width 96 height 23
click at [705, 240] on div at bounding box center [705, 240] width 9 height 9
click at [722, 265] on li "Edit Fees & Payments" at bounding box center [751, 268] width 96 height 23
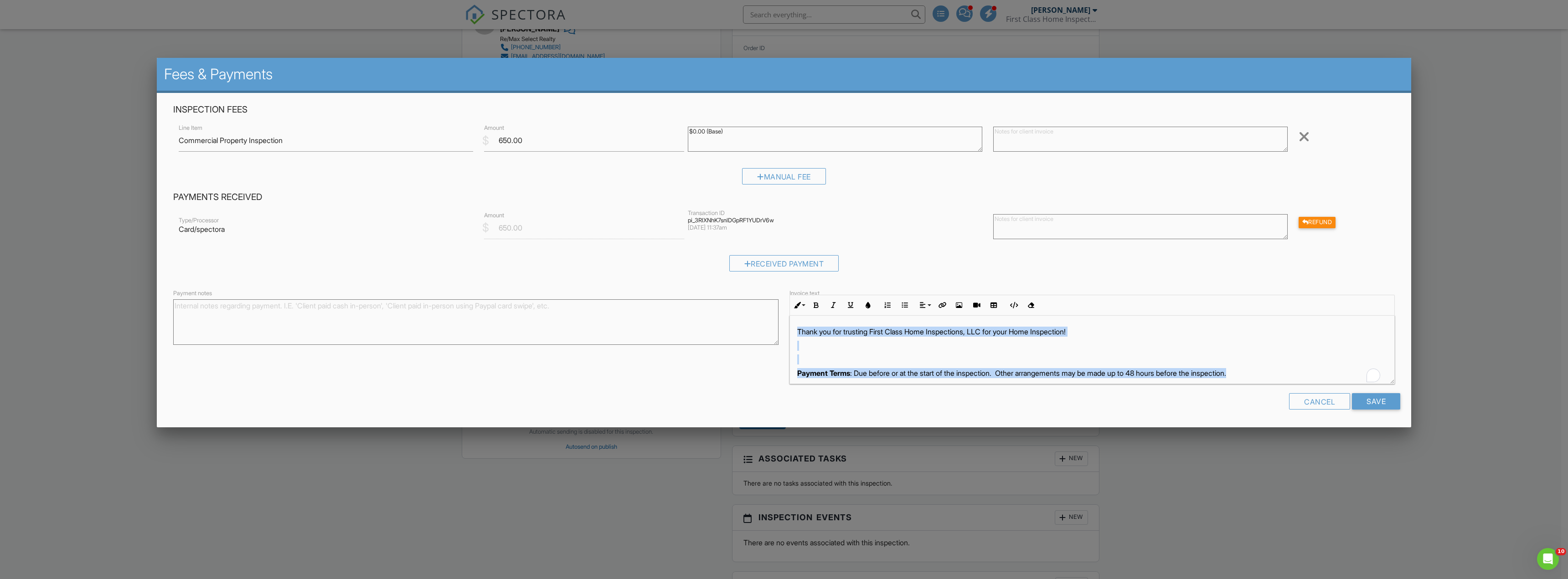
drag, startPoint x: 932, startPoint y: 338, endPoint x: 788, endPoint y: 316, distance: 145.7
click at [788, 316] on div "Invoice text Inline Style XLarge Large Normal Small Light Small/Light Bold Ital…" at bounding box center [1092, 339] width 616 height 89
click at [663, 271] on div "Received Payment" at bounding box center [784, 266] width 1222 height 23
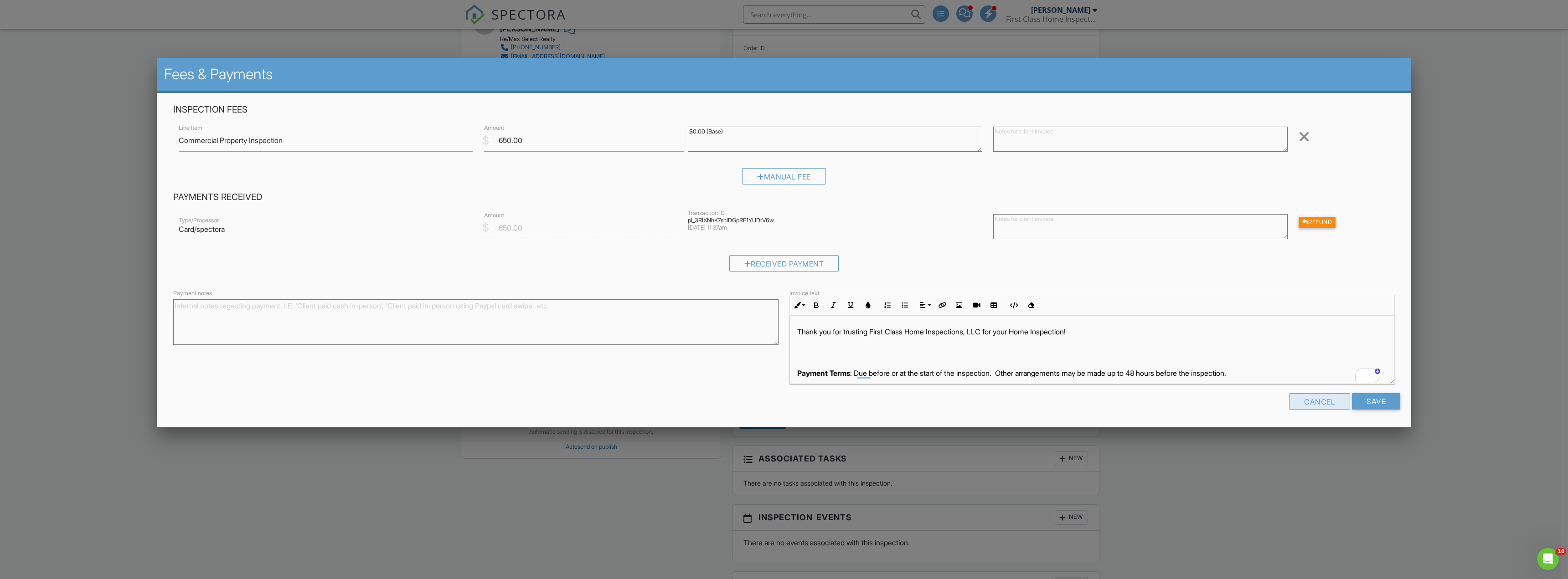
click at [1308, 400] on div "Cancel" at bounding box center [1320, 401] width 61 height 16
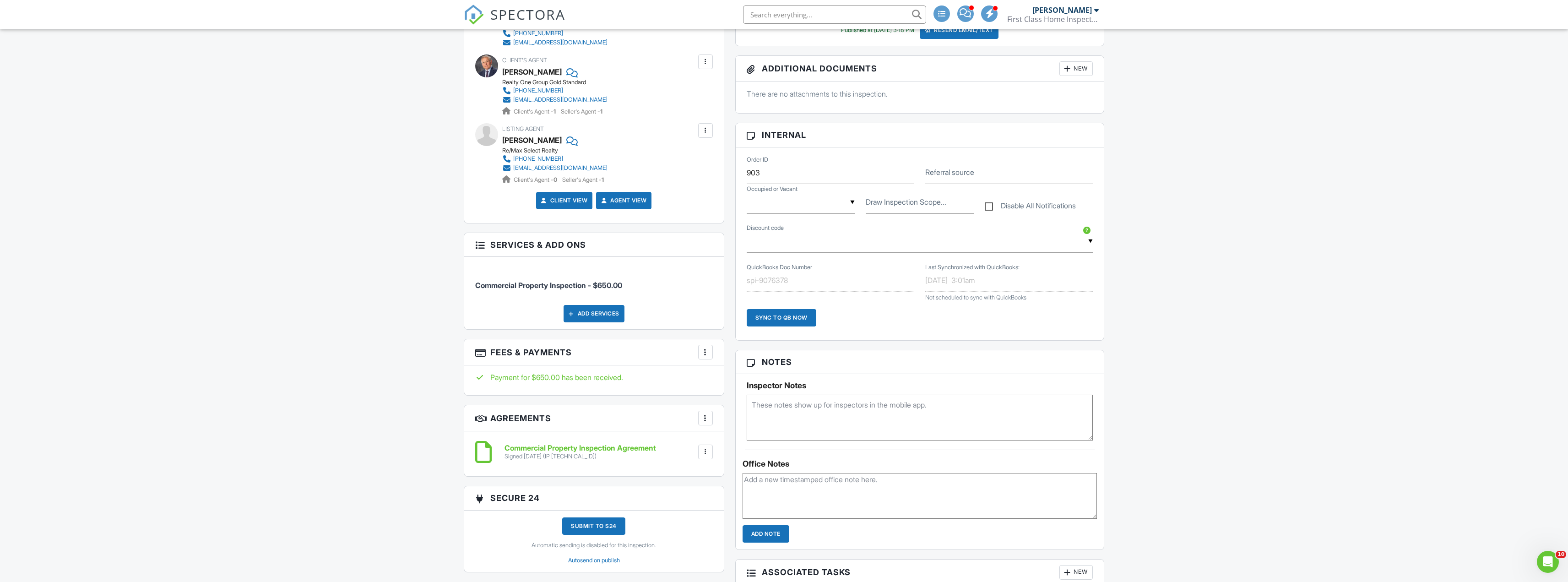
scroll to position [366, 0]
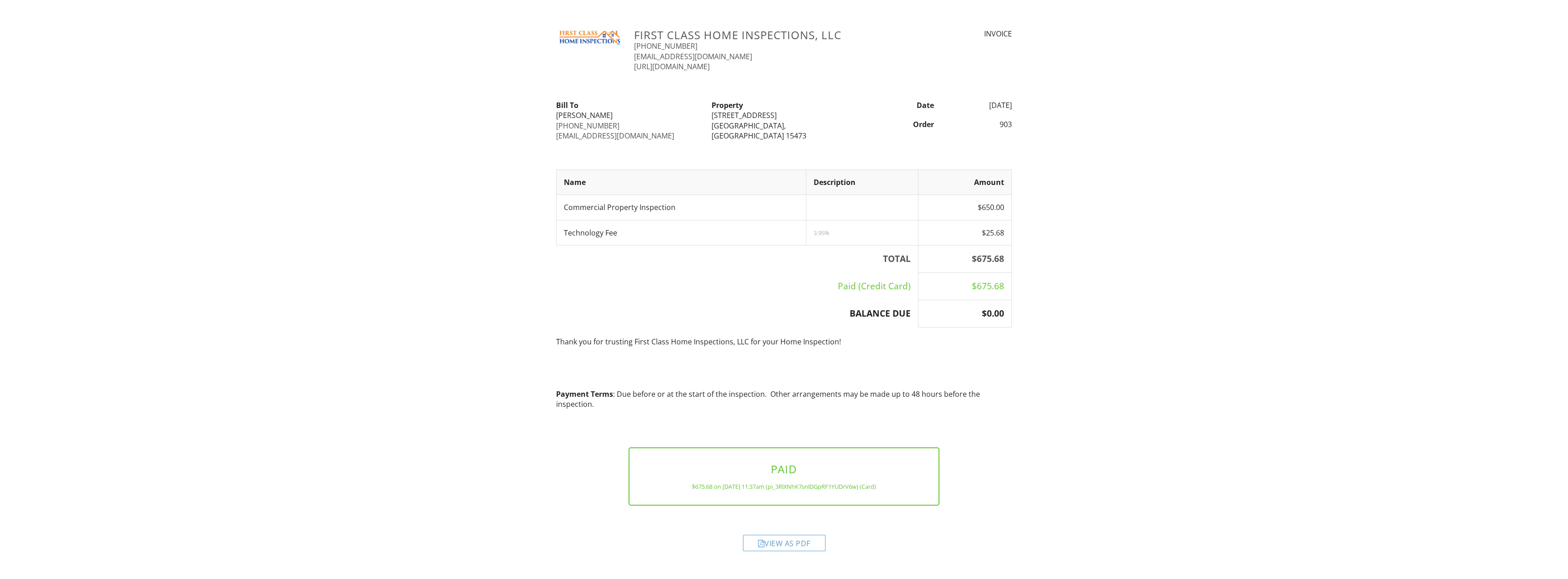
click at [770, 539] on div "View as PDF" at bounding box center [785, 543] width 83 height 16
